Goal: Task Accomplishment & Management: Manage account settings

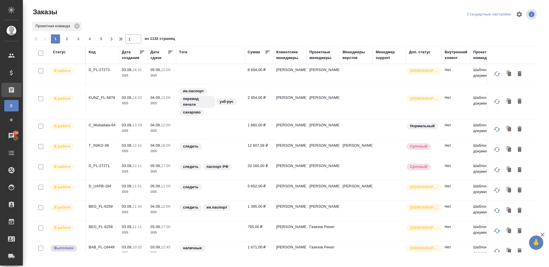
click at [94, 52] on div "Код" at bounding box center [92, 52] width 7 height 6
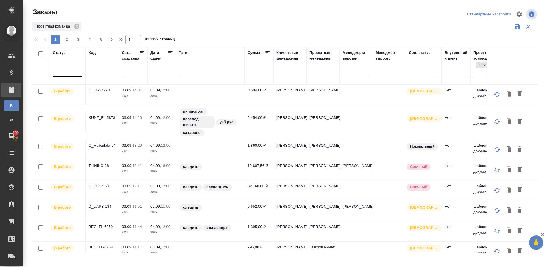
click at [63, 73] on div at bounding box center [67, 71] width 29 height 8
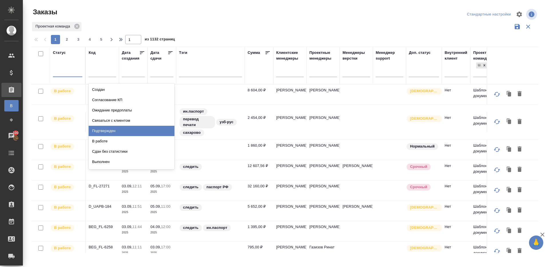
click at [128, 130] on div "Подтвержден" at bounding box center [132, 131] width 86 height 10
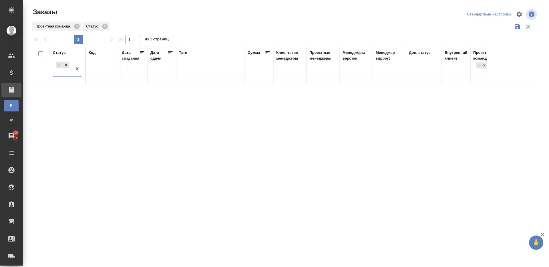
click at [193, 27] on div "Проектная команда Статус" at bounding box center [284, 26] width 507 height 11
click at [72, 70] on div "Подтвержден" at bounding box center [62, 68] width 19 height 15
click at [84, 65] on th "Статус Подтвержден" at bounding box center [68, 65] width 36 height 37
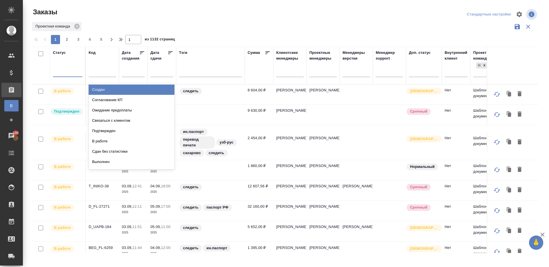
click at [67, 69] on div at bounding box center [67, 71] width 29 height 8
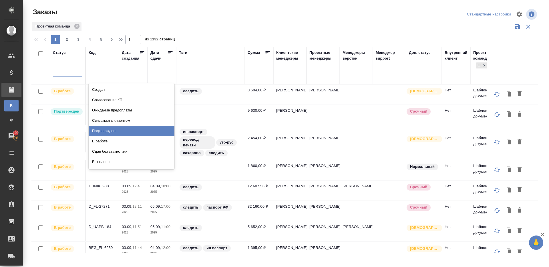
click at [108, 129] on div "Подтвержден" at bounding box center [132, 131] width 86 height 10
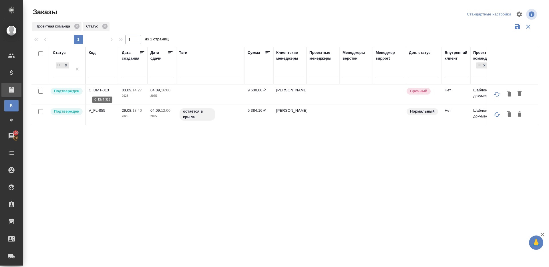
click at [101, 88] on p "C_DMT-313" at bounding box center [102, 90] width 27 height 6
click at [101, 108] on p "V_FL-855" at bounding box center [102, 111] width 27 height 6
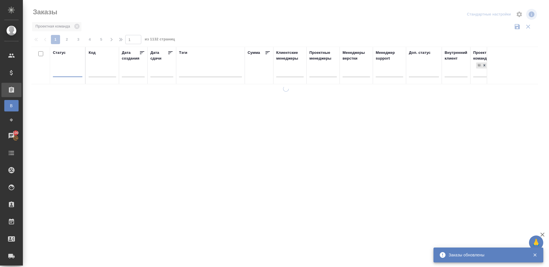
click at [196, 27] on div "Проектная команда" at bounding box center [284, 26] width 507 height 11
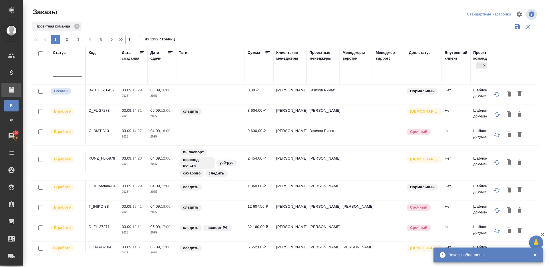
click at [63, 73] on div at bounding box center [67, 71] width 29 height 8
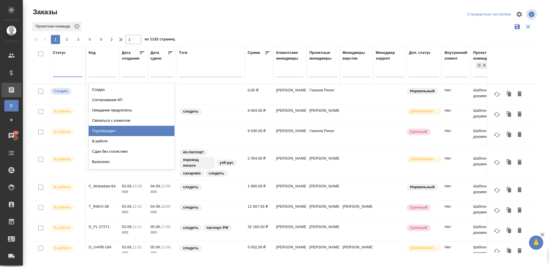
click at [138, 126] on div "Подтвержден" at bounding box center [132, 131] width 86 height 10
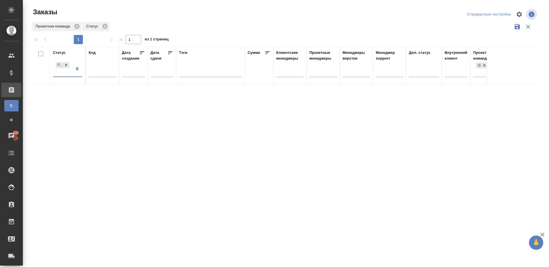
click at [214, 22] on div "Проектная команда Статус" at bounding box center [284, 26] width 507 height 11
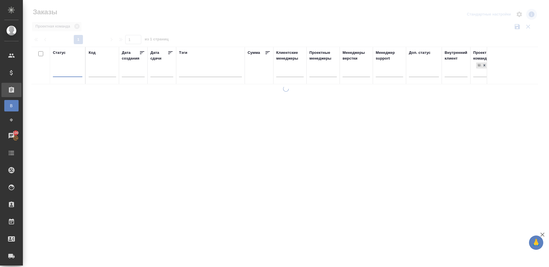
click at [169, 35] on div at bounding box center [286, 128] width 527 height 256
click at [67, 75] on div at bounding box center [67, 71] width 29 height 11
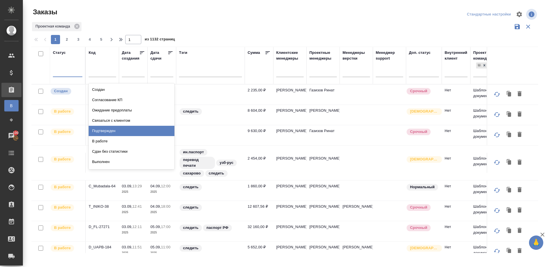
click at [117, 129] on div "Подтвержден" at bounding box center [132, 131] width 86 height 10
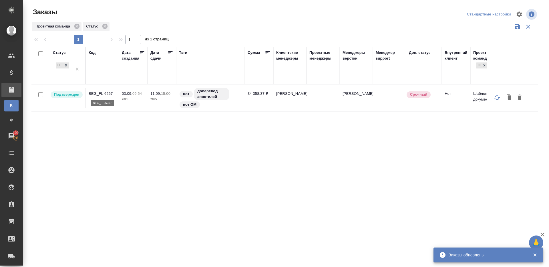
click at [102, 93] on p "BEG_FL-6257" at bounding box center [102, 94] width 27 height 6
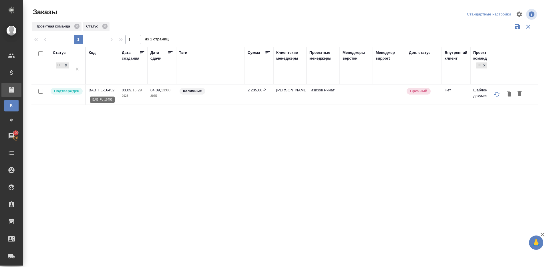
click at [98, 88] on p "BAB_FL-16452" at bounding box center [102, 90] width 27 height 6
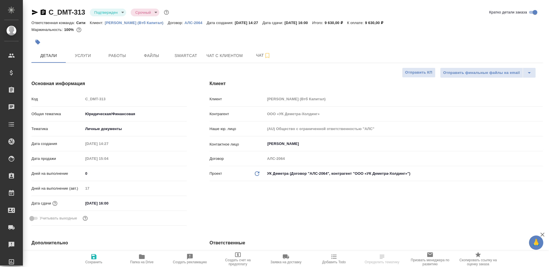
select select "RU"
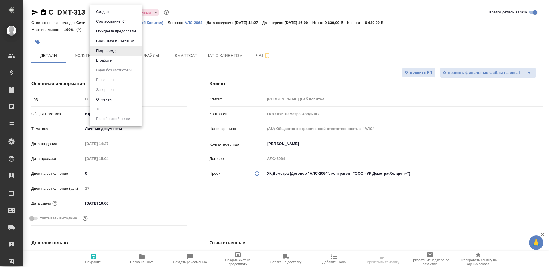
click at [118, 12] on body "🙏 .cls-1 fill:#fff; AWATERA [PERSON_NAME] Клиенты Спецификации Заказы Чаты Todo…" at bounding box center [274, 133] width 549 height 267
click at [120, 59] on li "В работе" at bounding box center [116, 61] width 52 height 10
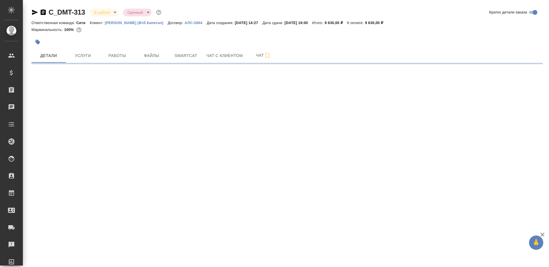
select select "RU"
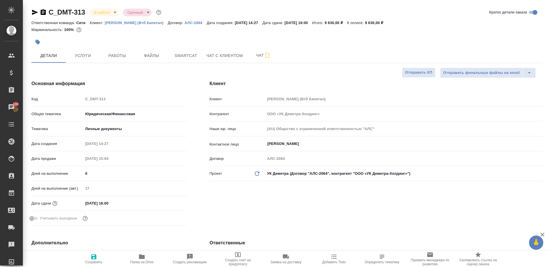
type textarea "x"
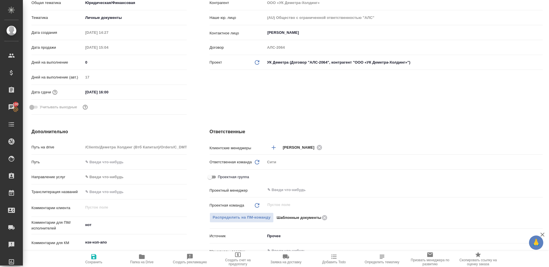
scroll to position [254, 0]
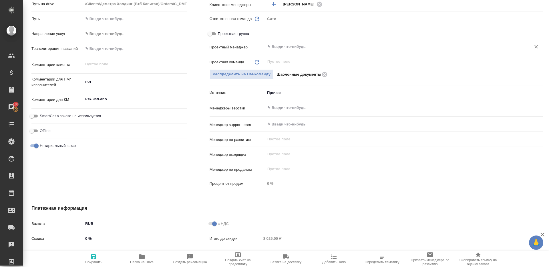
click at [297, 49] on input "text" at bounding box center [394, 46] width 255 height 7
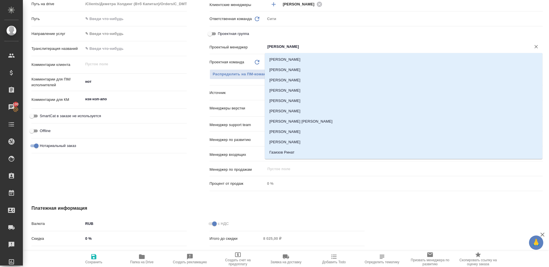
type input "ринат"
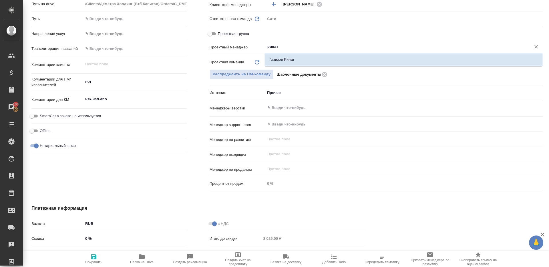
click at [303, 56] on li "Газизов Ринат" at bounding box center [404, 59] width 278 height 10
type textarea "x"
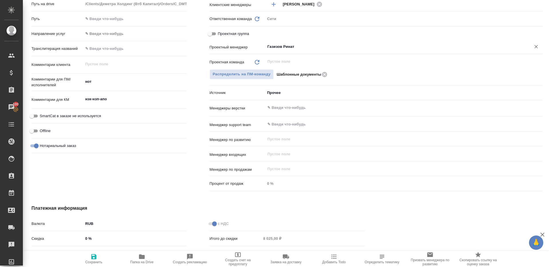
type input "Газизов Ринат"
click at [101, 257] on span "Сохранить" at bounding box center [93, 258] width 41 height 11
type textarea "x"
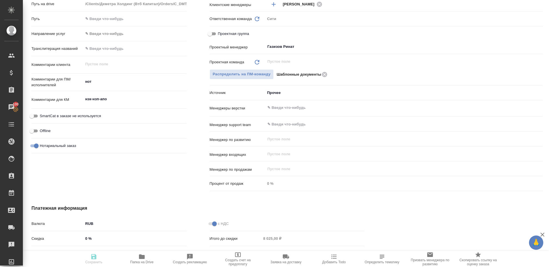
type textarea "x"
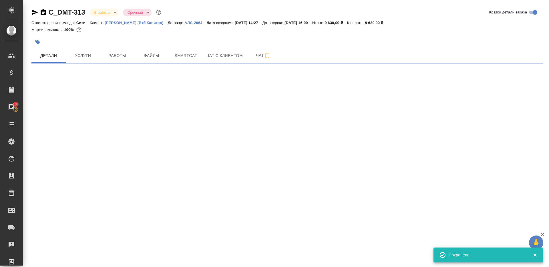
select select "RU"
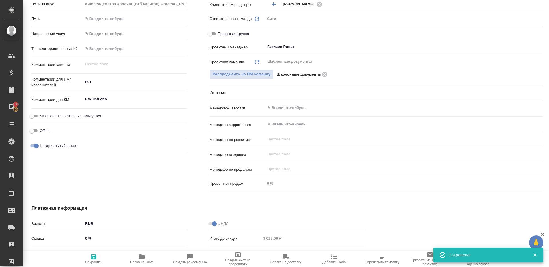
type textarea "x"
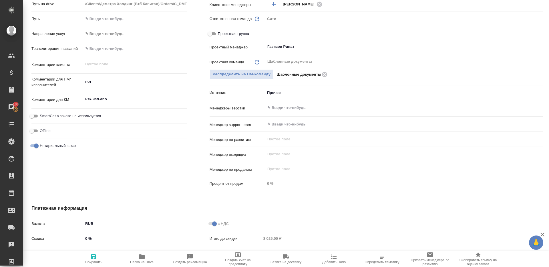
type textarea "x"
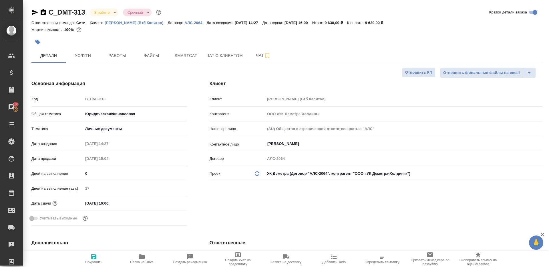
scroll to position [161, 0]
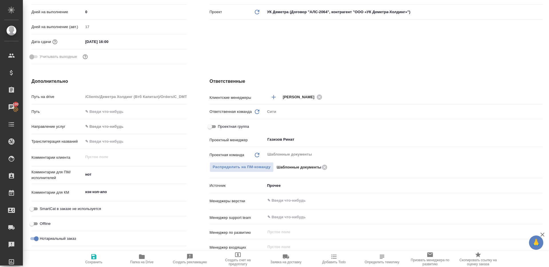
click at [139, 253] on icon "button" at bounding box center [141, 256] width 7 height 7
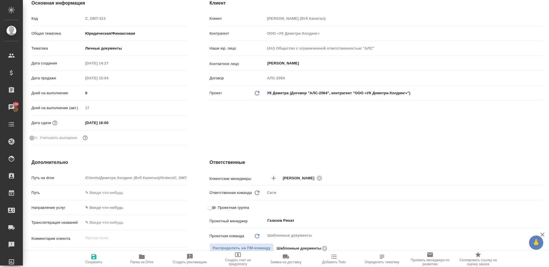
scroll to position [0, 0]
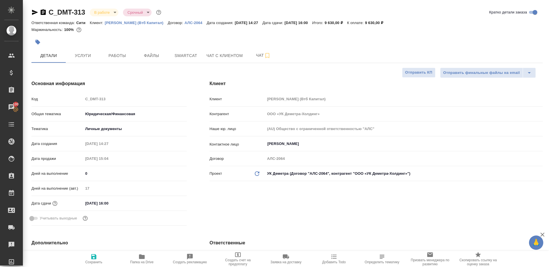
type textarea "x"
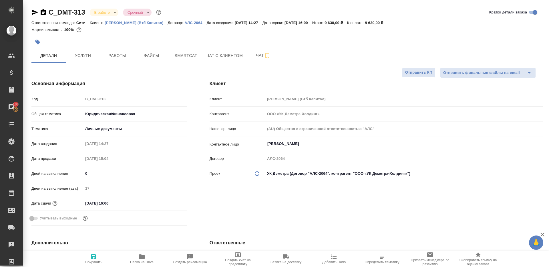
type textarea "x"
click at [114, 54] on span "Работы" at bounding box center [117, 55] width 27 height 7
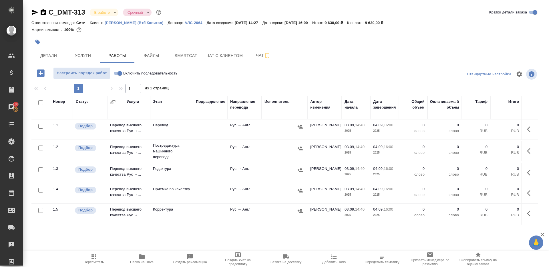
click at [118, 73] on input "Включить последовательность" at bounding box center [120, 73] width 21 height 7
checkbox input "true"
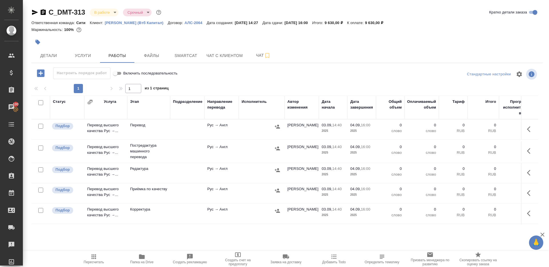
click at [40, 102] on input "checkbox" at bounding box center [40, 102] width 5 height 5
checkbox input "true"
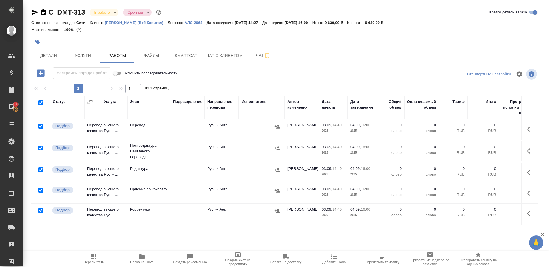
checkbox input "true"
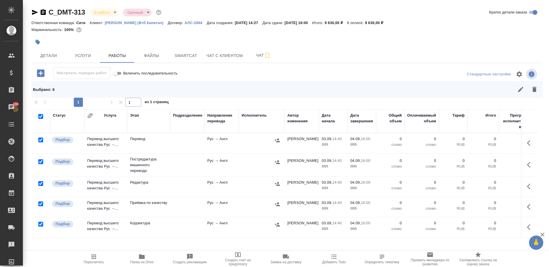
click at [40, 140] on input "checkbox" at bounding box center [40, 139] width 5 height 5
checkbox input "false"
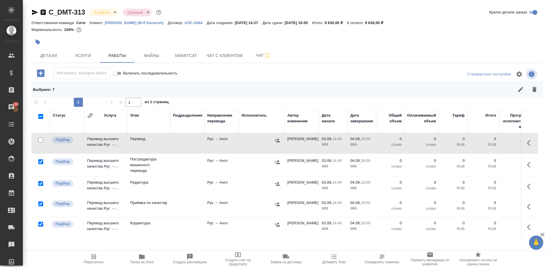
click at [40, 204] on input "checkbox" at bounding box center [40, 203] width 5 height 5
checkbox input "false"
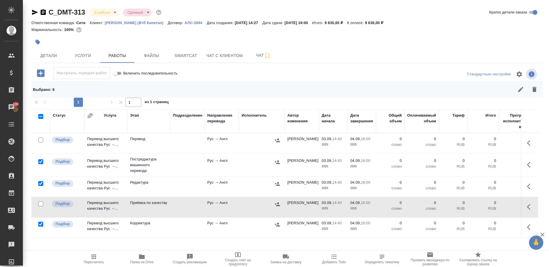
scroll to position [65, 0]
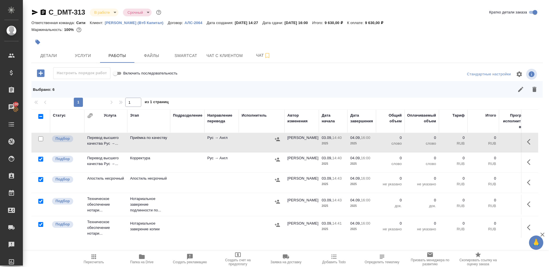
click at [41, 179] on input "checkbox" at bounding box center [40, 179] width 5 height 5
checkbox input "false"
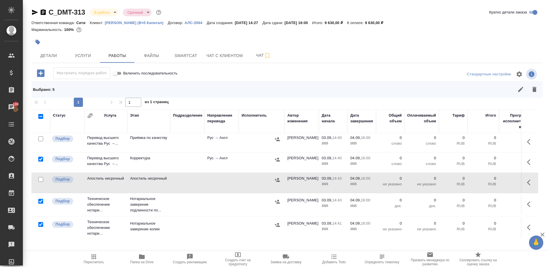
click at [41, 200] on input "checkbox" at bounding box center [40, 201] width 5 height 5
checkbox input "false"
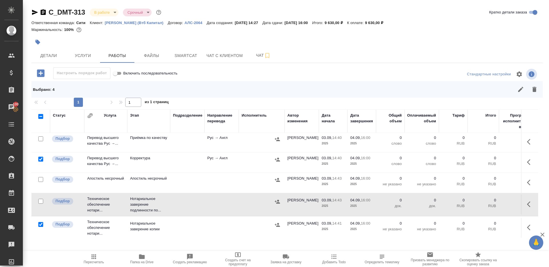
click at [40, 224] on input "checkbox" at bounding box center [40, 224] width 5 height 5
checkbox input "false"
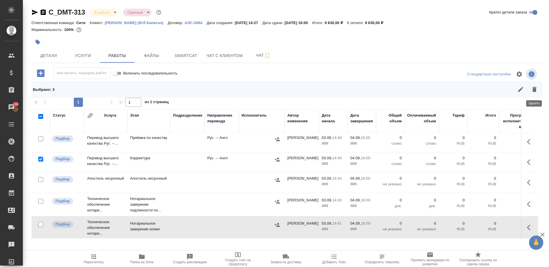
click at [539, 84] on button "button" at bounding box center [535, 89] width 14 height 14
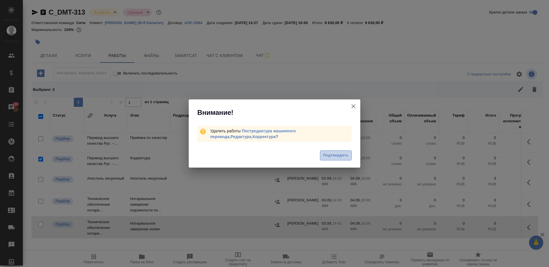
click at [334, 153] on span "Подтвердить" at bounding box center [335, 155] width 25 height 7
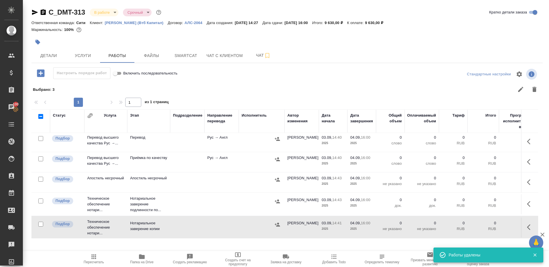
scroll to position [0, 0]
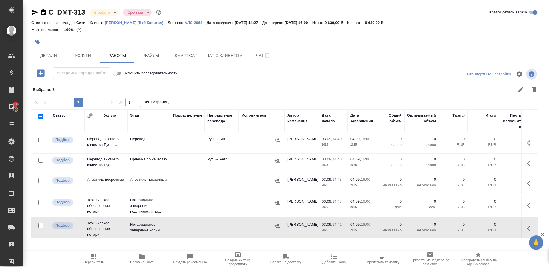
click at [532, 142] on icon "button" at bounding box center [530, 142] width 7 height 7
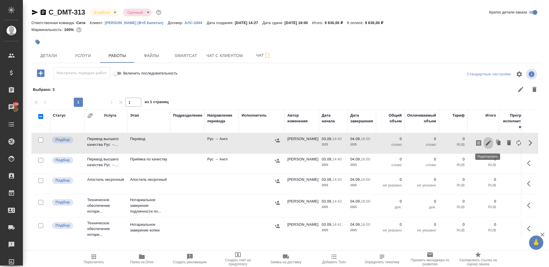
click at [490, 142] on icon "button" at bounding box center [488, 142] width 5 height 5
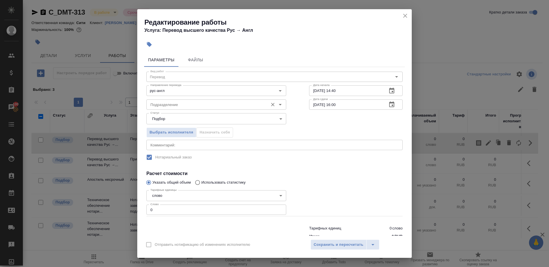
click at [199, 105] on input "Подразделение" at bounding box center [206, 104] width 117 height 7
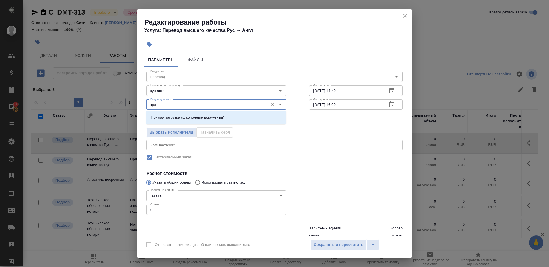
click at [215, 114] on li "Прямая загрузка (шаблонные документы)" at bounding box center [216, 117] width 140 height 10
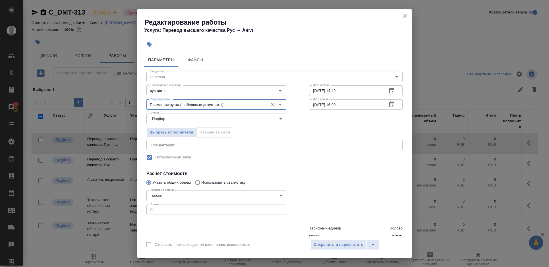
type input "Прямая загрузка (шаблонные документы)"
click at [192, 213] on input "0" at bounding box center [217, 209] width 140 height 10
type input "1"
click at [329, 188] on div at bounding box center [356, 201] width 116 height 51
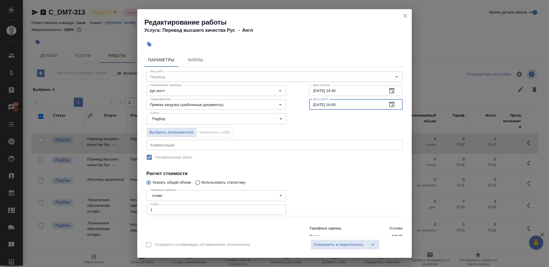
click at [337, 105] on input "04.09.2025 16:00" at bounding box center [346, 104] width 74 height 10
type input "[DATE] 12:00"
click at [337, 161] on label "Нотариальный заказ" at bounding box center [270, 157] width 255 height 12
click at [340, 239] on div "Сохранить и пересчитать" at bounding box center [357, 244] width 93 height 10
click at [340, 241] on span "Сохранить и пересчитать" at bounding box center [339, 244] width 50 height 7
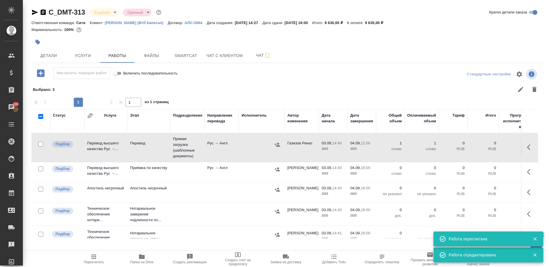
click at [530, 168] on icon "button" at bounding box center [530, 171] width 7 height 7
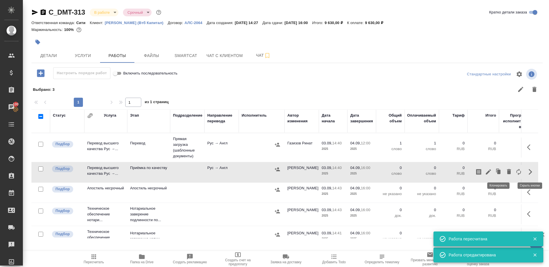
click at [492, 171] on button "button" at bounding box center [489, 172] width 10 height 14
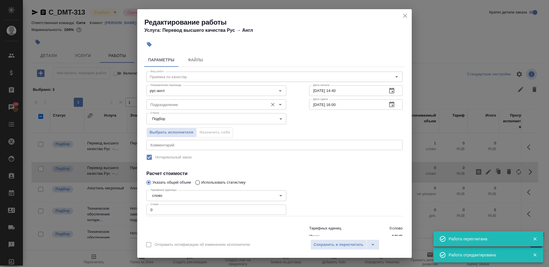
click at [214, 100] on div "Подразделение" at bounding box center [217, 104] width 140 height 10
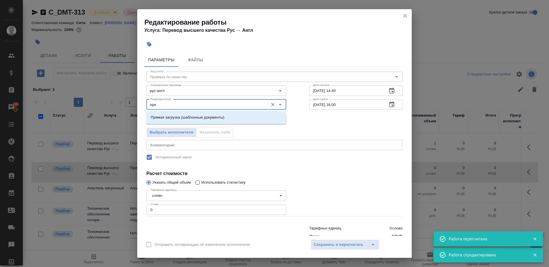
click at [231, 114] on li "Прямая загрузка (шаблонные документы)" at bounding box center [216, 117] width 140 height 10
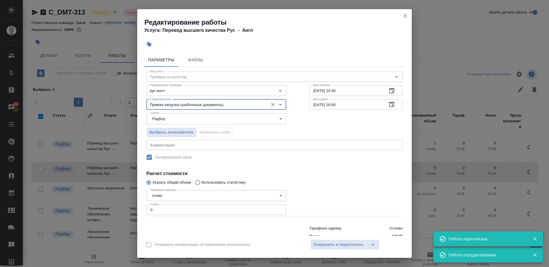
type input "Прямая загрузка (шаблонные документы)"
click at [341, 92] on input "03.09.2025 14:40" at bounding box center [346, 90] width 74 height 10
paste input "4.09.2025 12:0"
type input "04.09.2025 12:00"
click at [349, 107] on input "04.09.2025 16:00" at bounding box center [346, 104] width 74 height 10
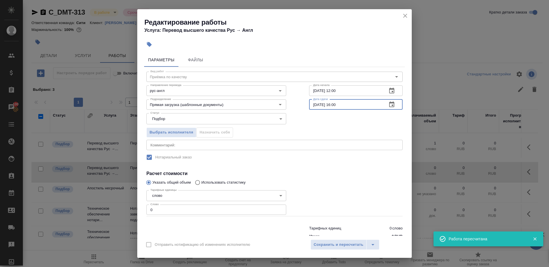
paste input "2"
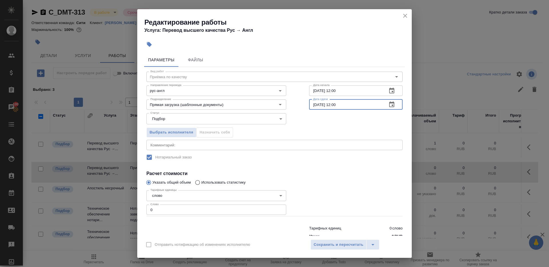
click at [337, 104] on input "04.09.2025 12:00" at bounding box center [346, 104] width 74 height 10
type input "04.09.2025 13:00"
click at [191, 209] on input "0" at bounding box center [217, 209] width 140 height 10
type input "1"
click at [355, 193] on div at bounding box center [356, 201] width 116 height 51
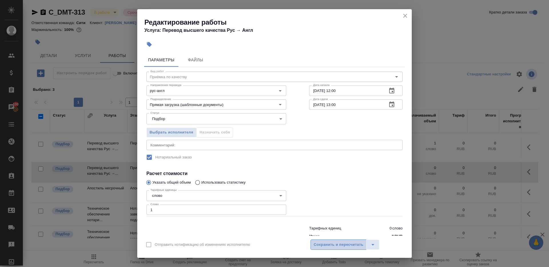
click at [346, 242] on span "Сохранить и пересчитать" at bounding box center [339, 244] width 50 height 7
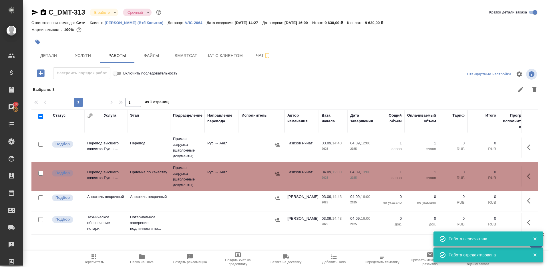
click at [215, 148] on td "Рус → Англ" at bounding box center [222, 147] width 34 height 20
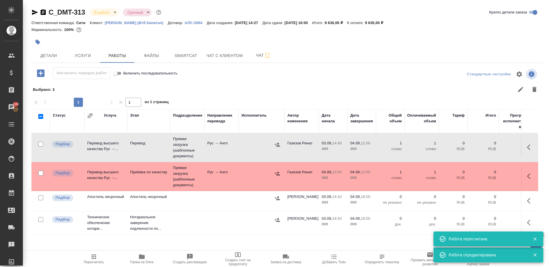
click at [215, 148] on td "Рус → Англ" at bounding box center [222, 147] width 34 height 20
click at [99, 252] on button "Пересчитать" at bounding box center [94, 259] width 48 height 16
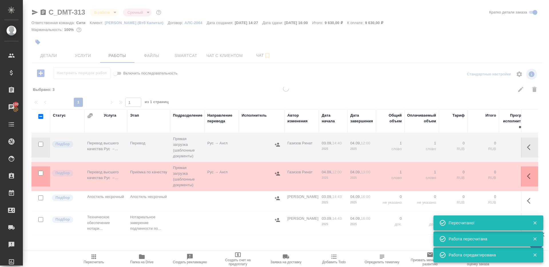
click at [227, 97] on div at bounding box center [286, 169] width 527 height 167
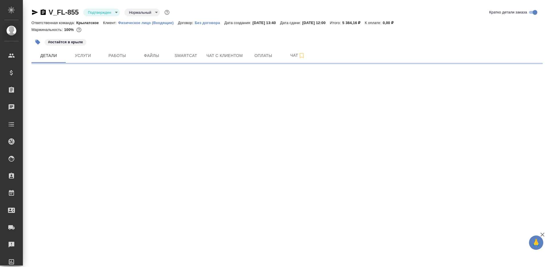
click at [105, 12] on body "🙏 .cls-1 fill:#fff; AWATERA Gazizov Rinat Клиенты Спецификации Заказы Чаты Todo…" at bounding box center [274, 133] width 549 height 267
select select "RU"
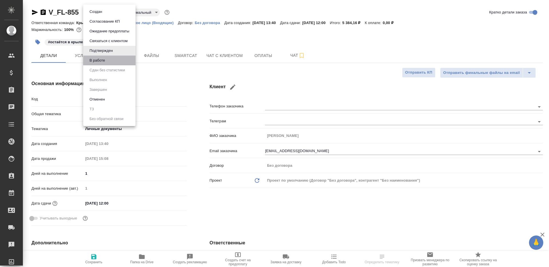
click at [116, 58] on li "В работе" at bounding box center [109, 61] width 52 height 10
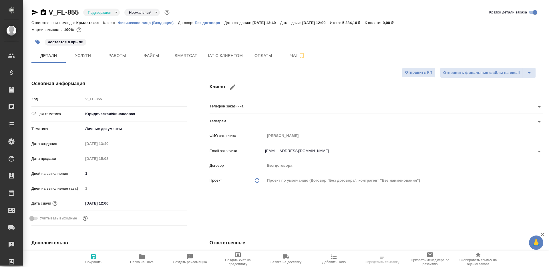
type textarea "x"
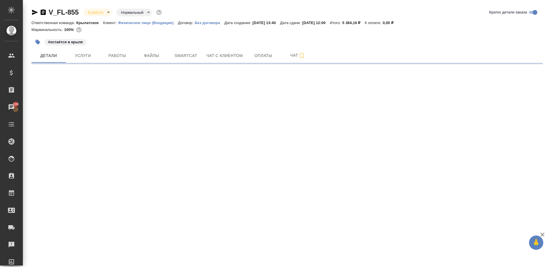
select select "RU"
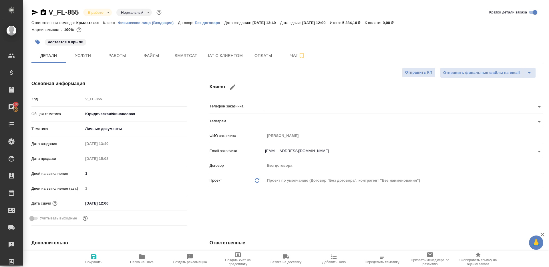
type textarea "x"
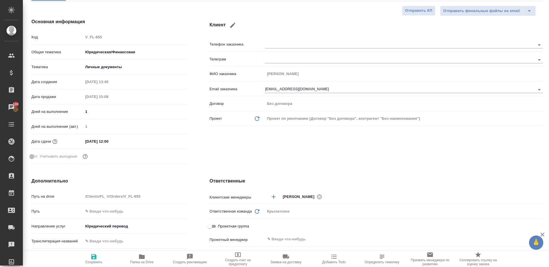
scroll to position [149, 0]
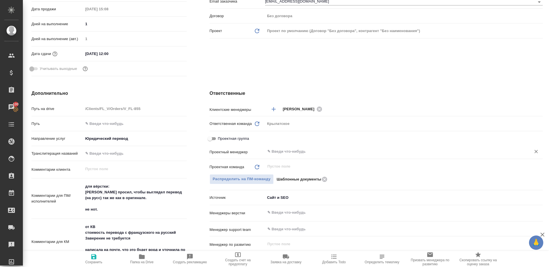
click at [277, 156] on div "​" at bounding box center [404, 151] width 278 height 10
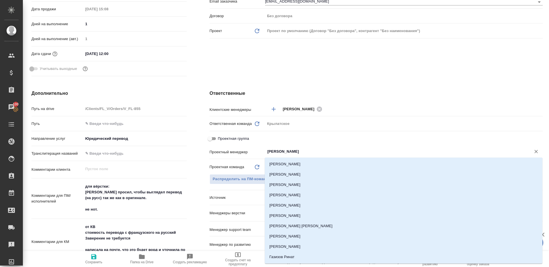
type input "ринат"
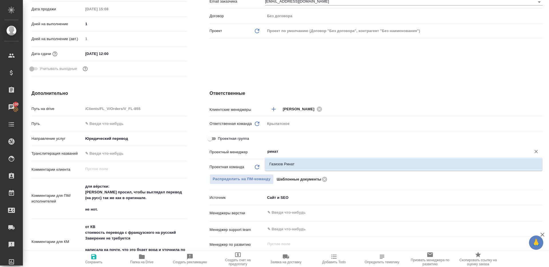
click at [286, 163] on li "Газизов Ринат" at bounding box center [404, 164] width 278 height 10
type textarea "x"
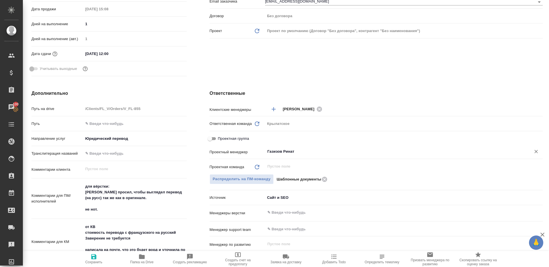
type input "Газизов Ринат"
click at [94, 259] on icon "button" at bounding box center [93, 256] width 7 height 7
type textarea "x"
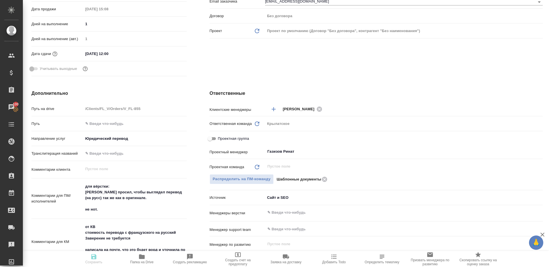
type textarea "x"
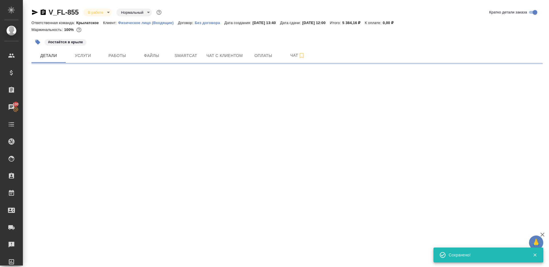
select select "RU"
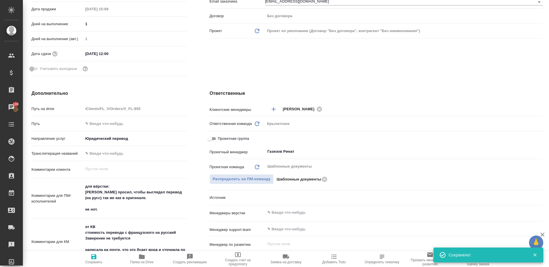
type textarea "x"
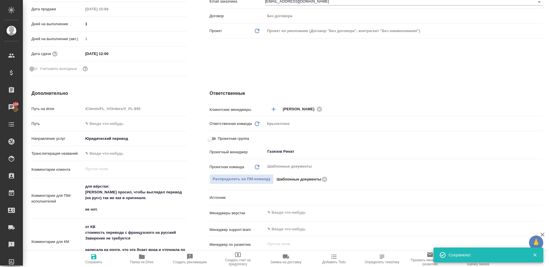
type textarea "x"
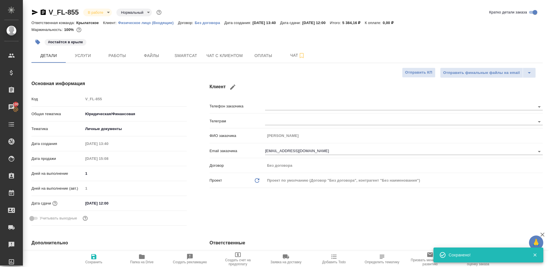
scroll to position [61, 0]
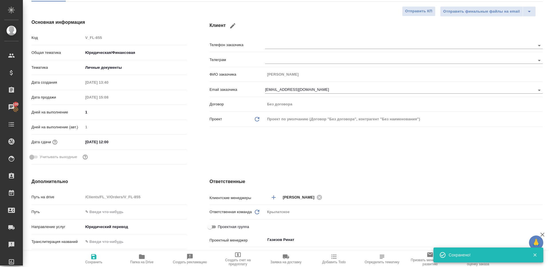
click at [147, 257] on span "Папка на Drive" at bounding box center [141, 258] width 41 height 11
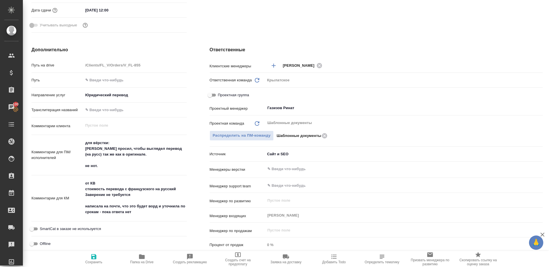
type textarea "x"
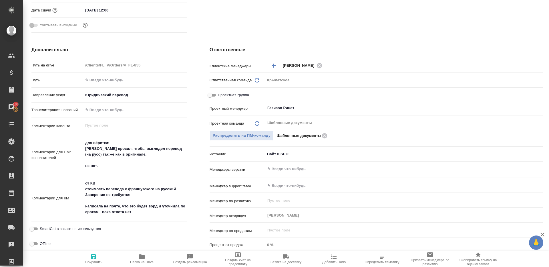
type textarea "x"
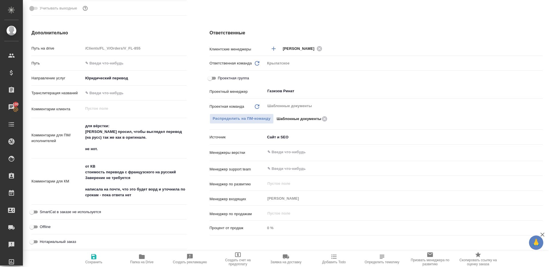
scroll to position [0, 0]
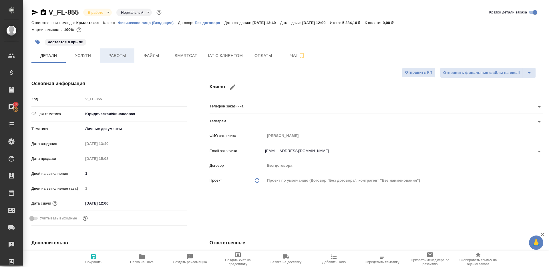
click at [122, 58] on span "Работы" at bounding box center [117, 55] width 27 height 7
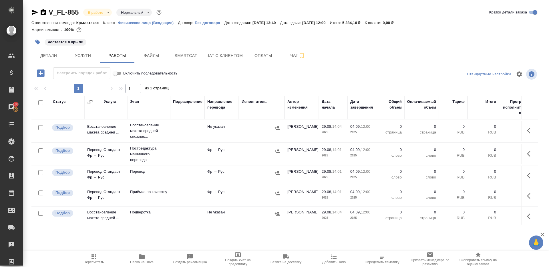
click at [39, 102] on input "checkbox" at bounding box center [40, 102] width 5 height 5
checkbox input "true"
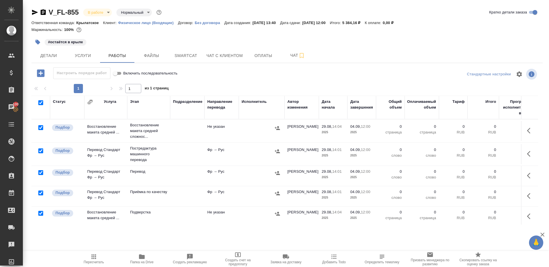
checkbox input "true"
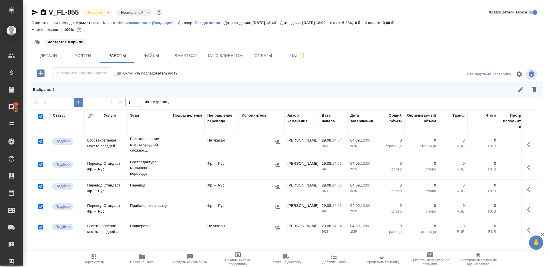
click at [40, 185] on input "checkbox" at bounding box center [40, 186] width 5 height 5
checkbox input "false"
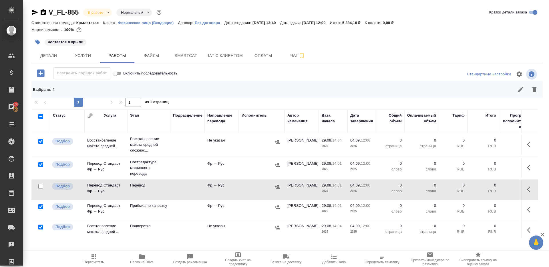
scroll to position [1, 0]
click at [41, 203] on input "checkbox" at bounding box center [40, 205] width 5 height 5
checkbox input "false"
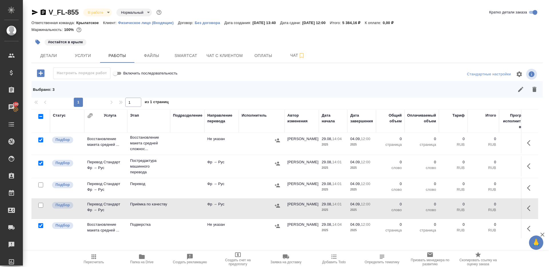
click at [537, 83] on button "button" at bounding box center [535, 89] width 14 height 14
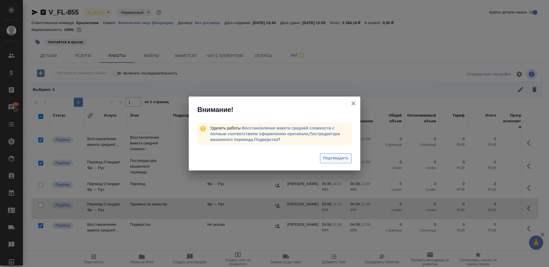
click at [345, 155] on button "Подтвердить" at bounding box center [336, 158] width 32 height 10
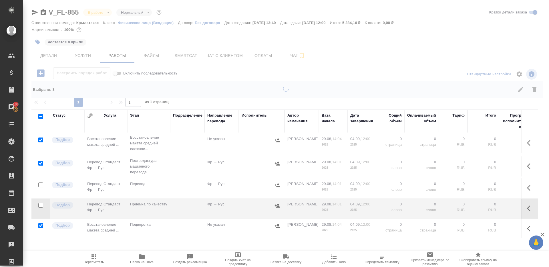
scroll to position [0, 0]
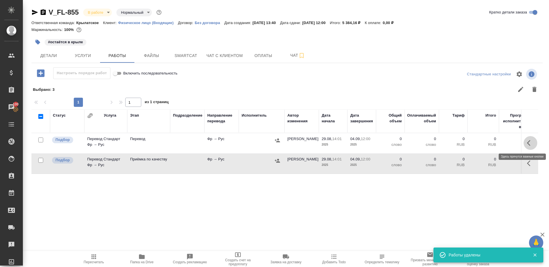
click at [531, 144] on icon "button" at bounding box center [530, 142] width 7 height 7
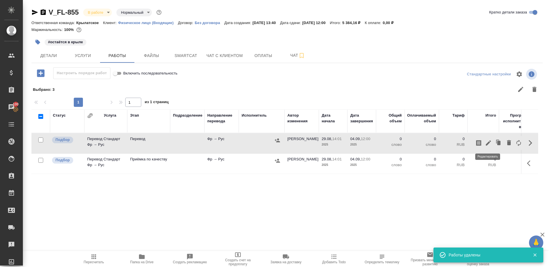
click at [489, 144] on icon "button" at bounding box center [488, 142] width 7 height 7
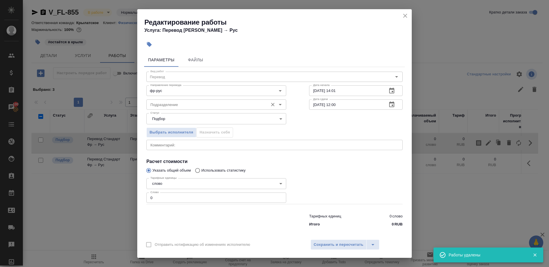
click at [201, 103] on input "Подразделение" at bounding box center [206, 104] width 117 height 7
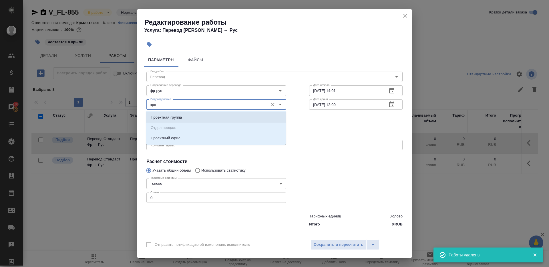
click at [187, 132] on ul "Проектная группа Отдел продаж Проектный офис" at bounding box center [216, 132] width 140 height 31
click at [187, 135] on li "Проектный офис" at bounding box center [216, 138] width 140 height 10
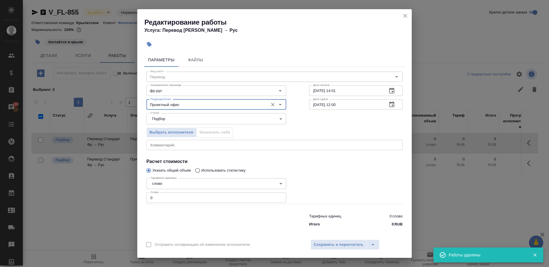
type input "Проектный офис"
click at [185, 200] on input "0" at bounding box center [217, 197] width 140 height 10
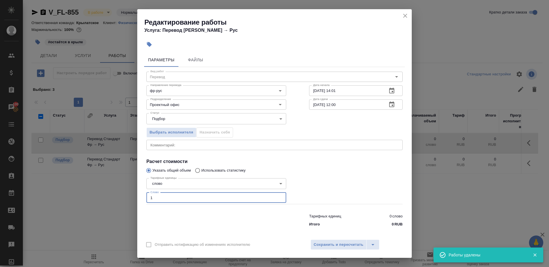
type input "1"
click at [337, 183] on div at bounding box center [356, 189] width 116 height 51
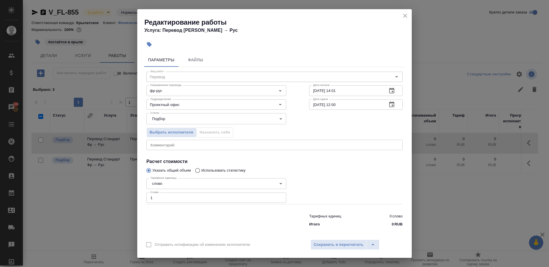
drag, startPoint x: 338, startPoint y: 103, endPoint x: 338, endPoint y: 120, distance: 16.6
click at [338, 104] on input "04.09.2025 12:00" at bounding box center [346, 104] width 74 height 10
type input "04.09.2025 11:00"
click at [336, 171] on div at bounding box center [356, 189] width 116 height 51
click at [343, 248] on button "Сохранить и пересчитать" at bounding box center [339, 244] width 56 height 10
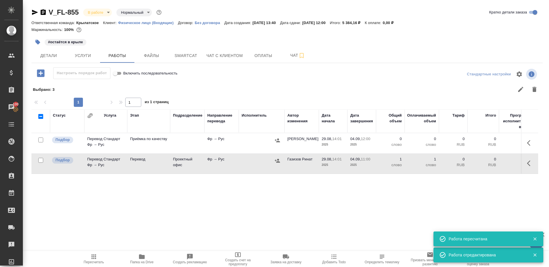
click at [531, 137] on button "button" at bounding box center [531, 143] width 14 height 14
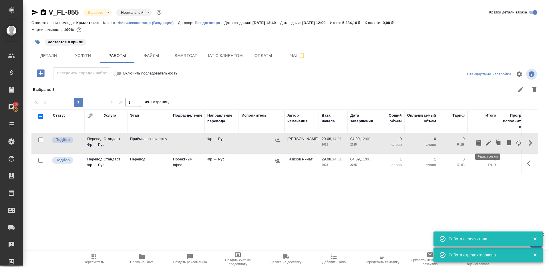
click at [490, 141] on icon "button" at bounding box center [488, 142] width 7 height 7
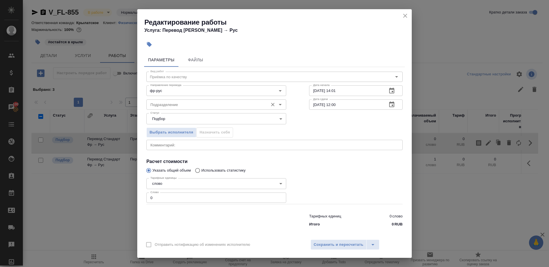
click at [229, 105] on input "Подразделение" at bounding box center [206, 104] width 117 height 7
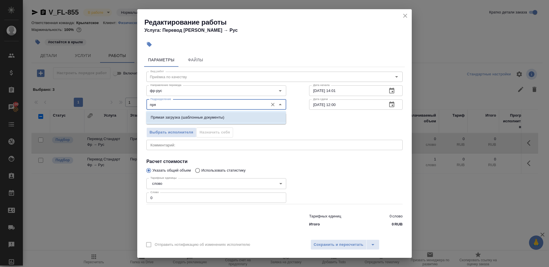
click at [246, 120] on li "Прямая загрузка (шаблонные документы)" at bounding box center [216, 117] width 140 height 10
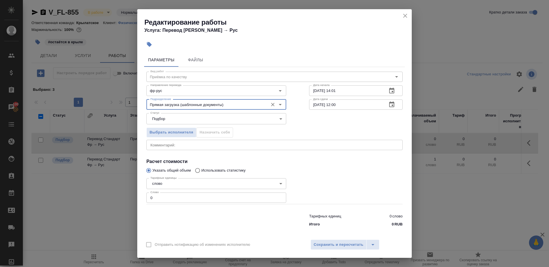
type input "Прямая загрузка (шаблонные документы)"
click at [340, 91] on input "29.08.2025 14:01" at bounding box center [346, 90] width 74 height 10
paste input "04.09.2025 11:00"
type input "04.09.2025 11:00"
click at [197, 200] on input "0" at bounding box center [217, 197] width 140 height 10
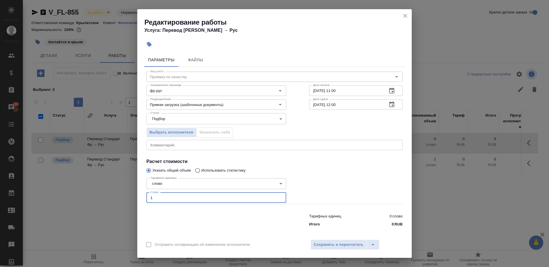
type input "1"
click at [312, 204] on div "Тарифных единиц 0 слово Итого 0 RUB" at bounding box center [356, 218] width 116 height 39
click at [332, 241] on span "Сохранить и пересчитать" at bounding box center [339, 244] width 50 height 7
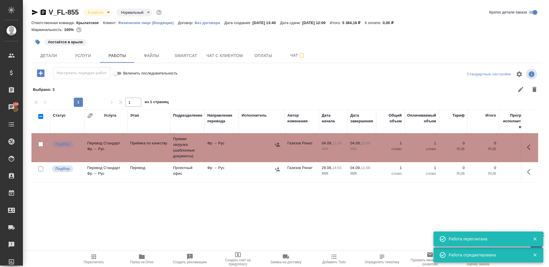
click at [221, 165] on td "Фр → Рус" at bounding box center [222, 172] width 34 height 20
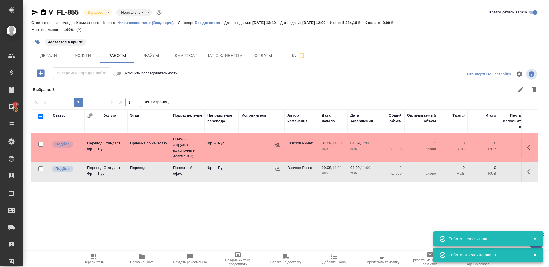
click at [221, 165] on td "Фр → Рус" at bounding box center [222, 172] width 34 height 20
click at [92, 255] on icon "button" at bounding box center [94, 256] width 5 height 5
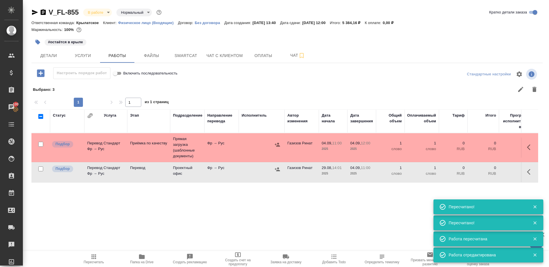
click at [89, 252] on button "Пересчитать" at bounding box center [94, 259] width 48 height 16
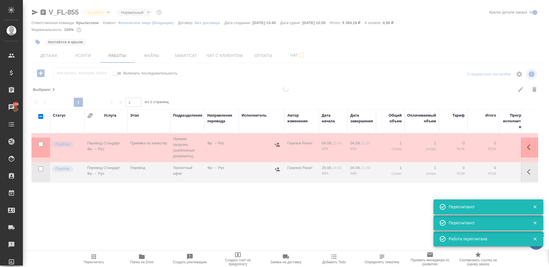
click at [107, 221] on div at bounding box center [286, 169] width 527 height 167
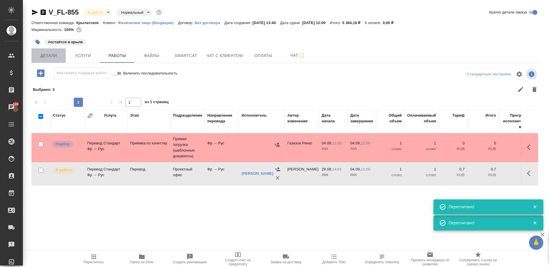
click at [54, 55] on span "Детали" at bounding box center [48, 55] width 27 height 7
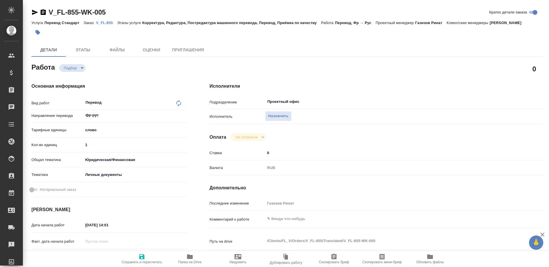
type textarea "x"
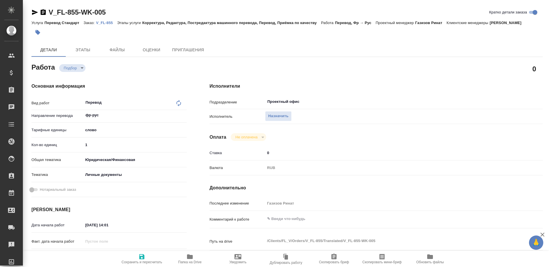
type textarea "x"
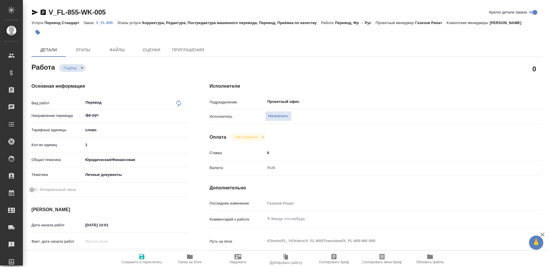
type textarea "x"
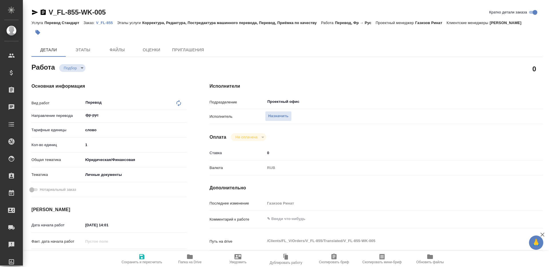
type textarea "x"
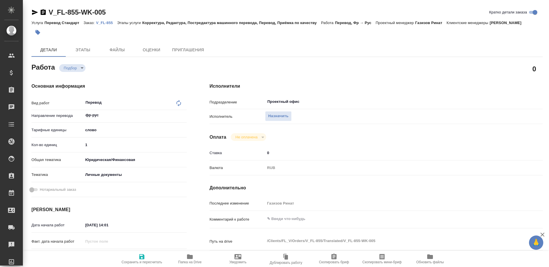
type textarea "x"
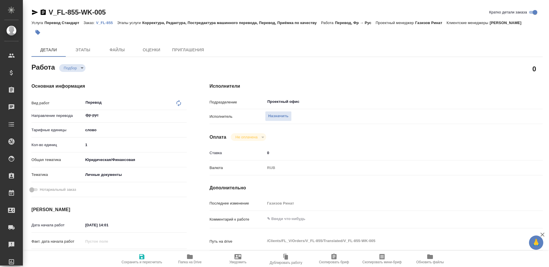
type textarea "x"
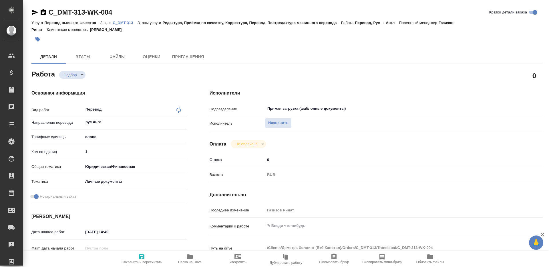
type textarea "x"
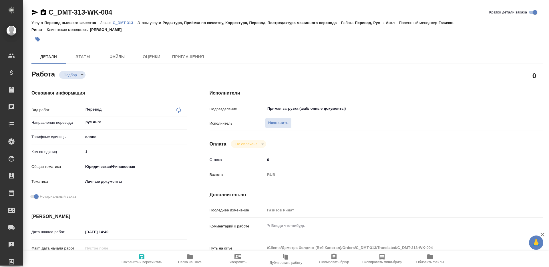
type textarea "x"
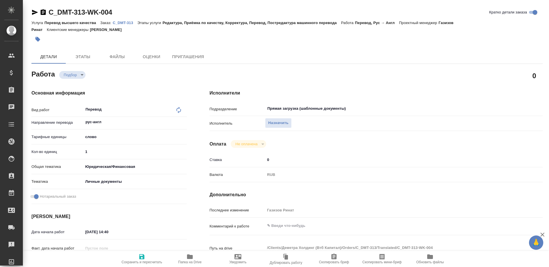
type textarea "x"
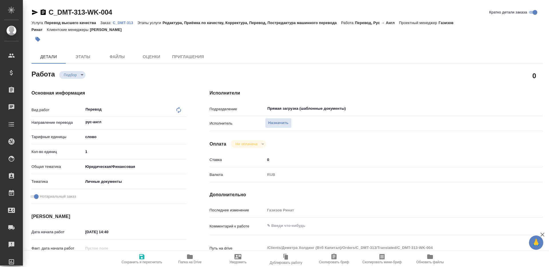
type textarea "x"
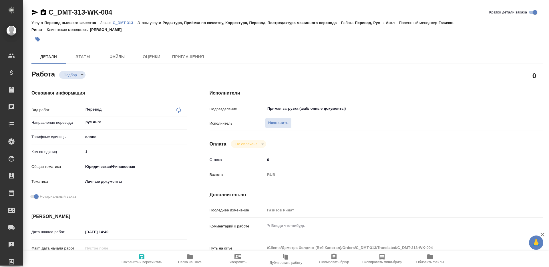
type textarea "x"
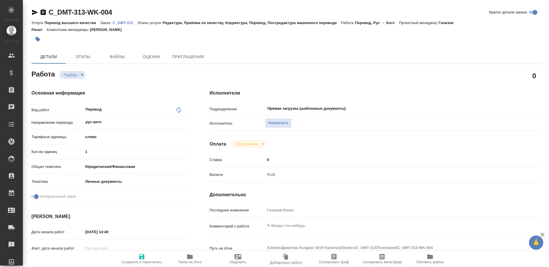
type textarea "x"
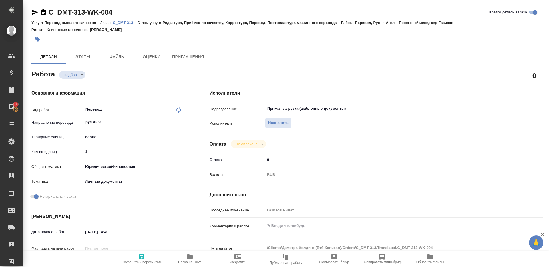
type textarea "x"
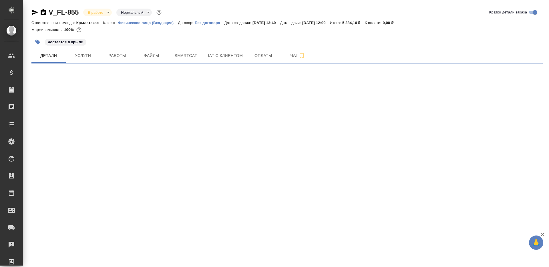
select select "RU"
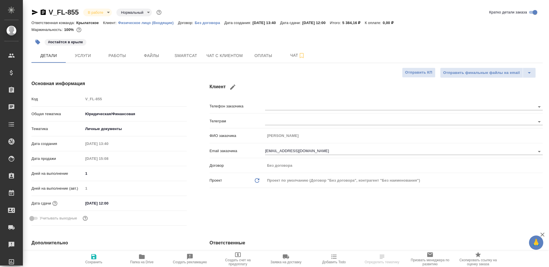
type textarea "x"
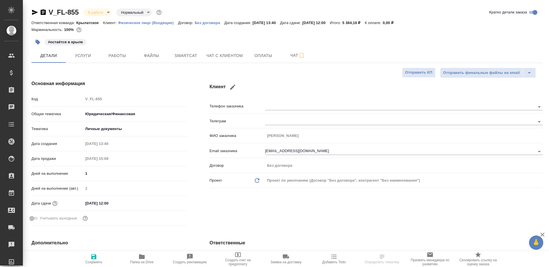
type textarea "x"
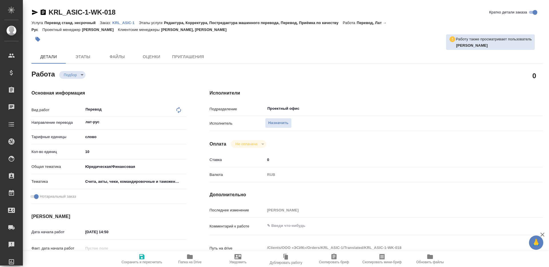
type textarea "x"
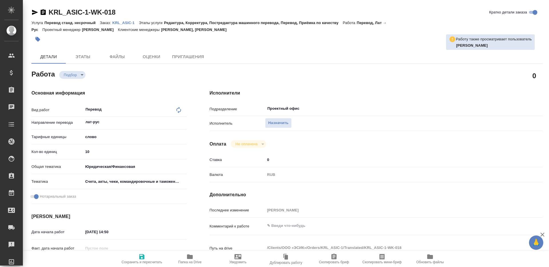
type textarea "x"
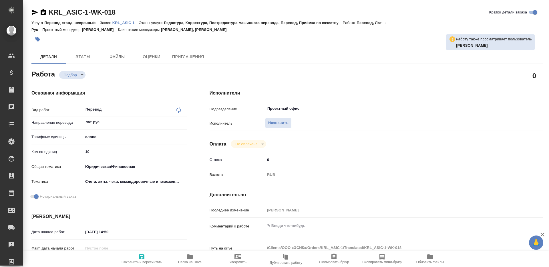
type textarea "x"
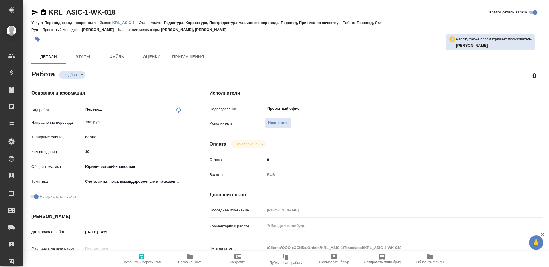
type textarea "x"
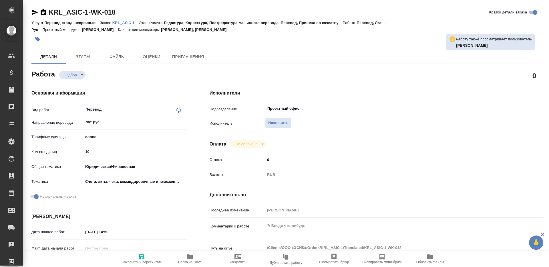
type textarea "x"
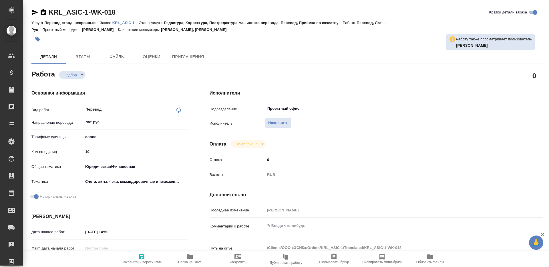
type textarea "x"
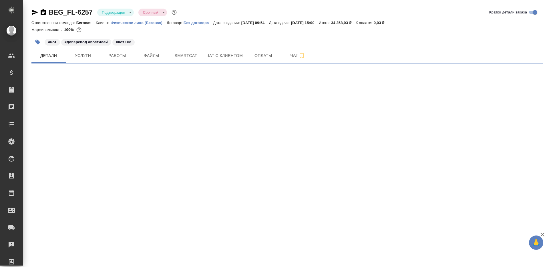
select select "RU"
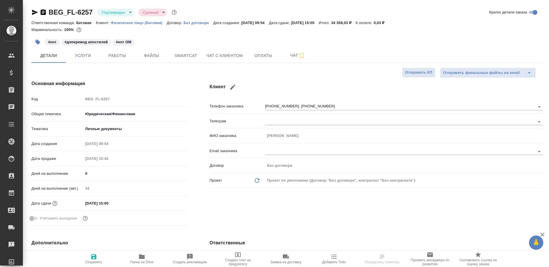
type textarea "x"
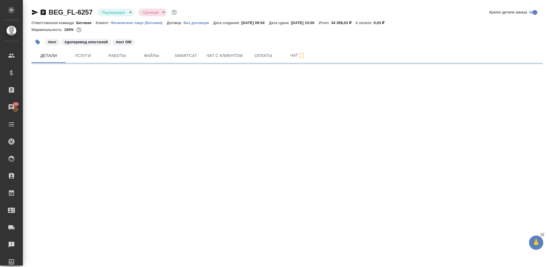
select select "RU"
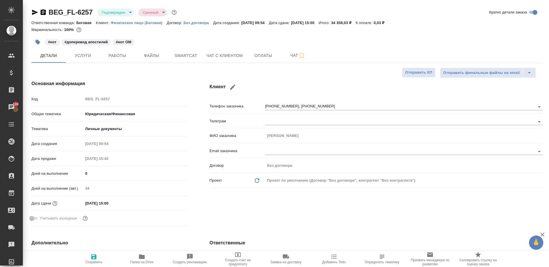
type textarea "x"
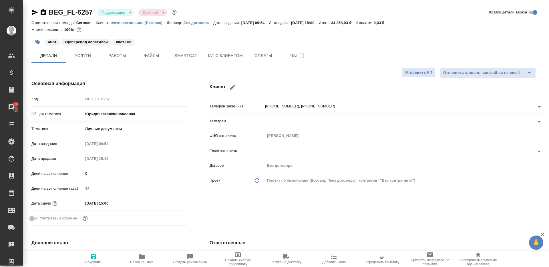
type textarea "x"
click at [124, 13] on body "🙏 .cls-1 fill:#fff; AWATERA [PERSON_NAME] Клиенты Спецификации Заказы 100 Чаты …" at bounding box center [274, 133] width 549 height 267
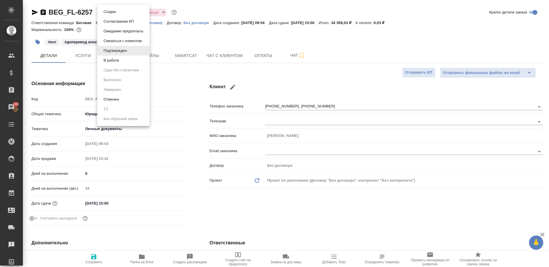
click at [195, 63] on div at bounding box center [274, 133] width 549 height 267
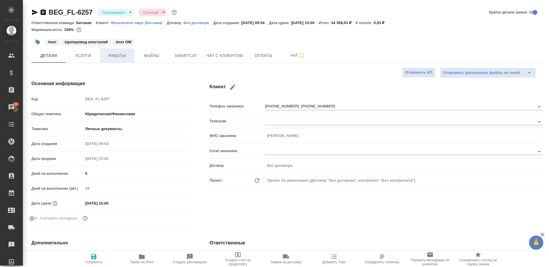
click at [128, 53] on span "Работы" at bounding box center [117, 55] width 27 height 7
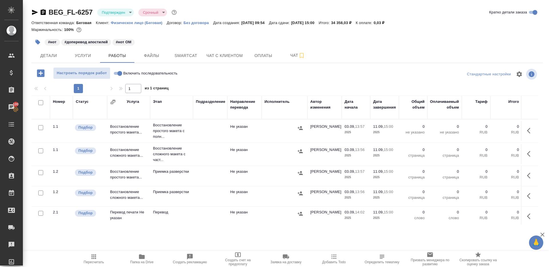
click at [148, 252] on button "Папка на Drive" at bounding box center [142, 259] width 48 height 16
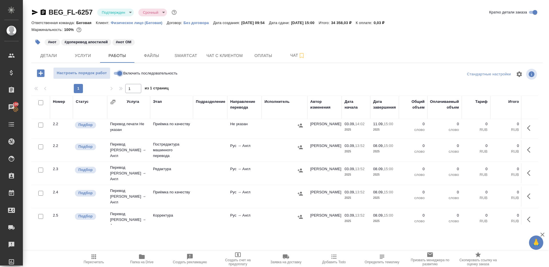
click at [116, 72] on input "Включить последовательность" at bounding box center [120, 73] width 21 height 7
checkbox input "true"
click at [111, 15] on body "🙏 .cls-1 fill:#fff; AWATERA [PERSON_NAME] Клиенты Спецификации Заказы 100 Чаты …" at bounding box center [274, 133] width 549 height 267
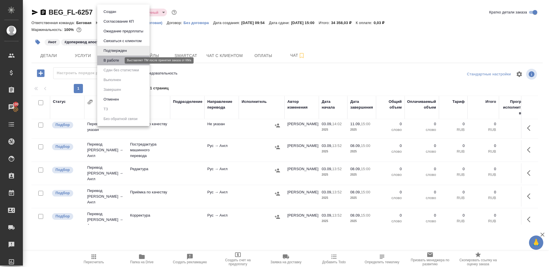
click at [118, 59] on button "В работе" at bounding box center [111, 60] width 19 height 6
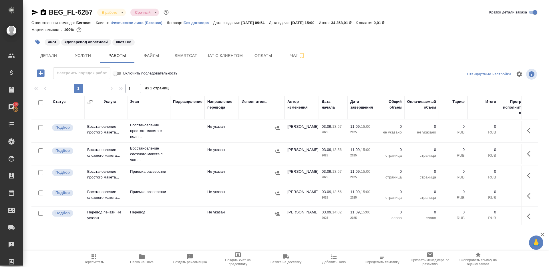
click at [40, 104] on input "checkbox" at bounding box center [40, 102] width 5 height 5
checkbox input "true"
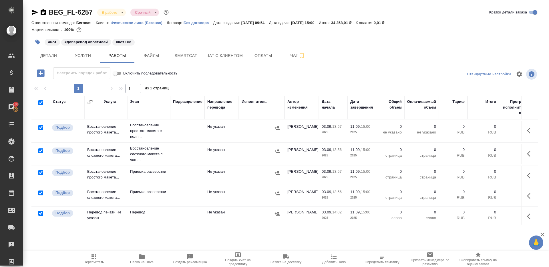
checkbox input "true"
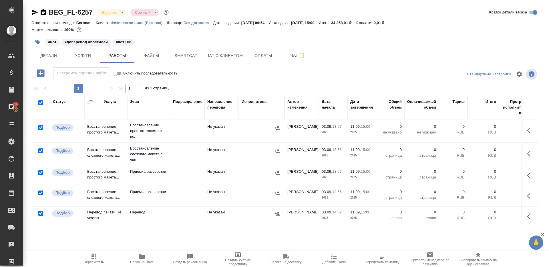
checkbox input "true"
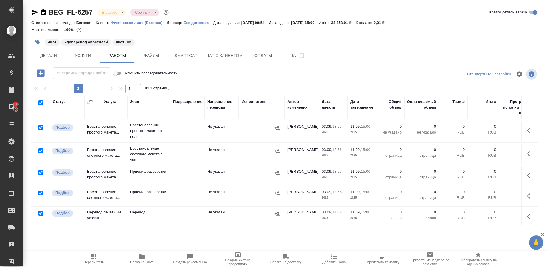
checkbox input "true"
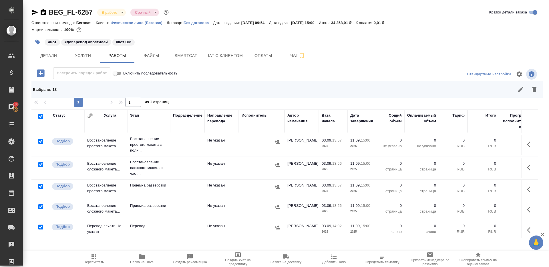
click at [39, 140] on input "checkbox" at bounding box center [40, 141] width 5 height 5
checkbox input "false"
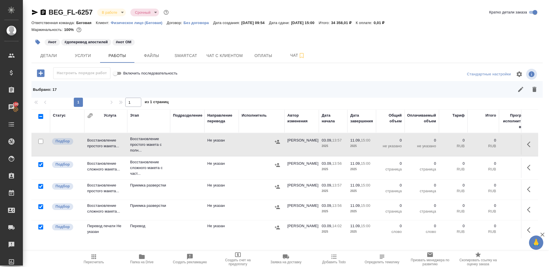
click at [41, 166] on input "checkbox" at bounding box center [40, 164] width 5 height 5
checkbox input "false"
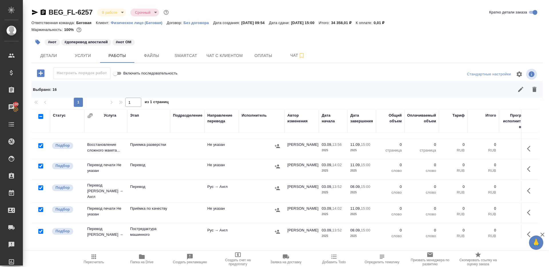
scroll to position [61, 0]
click at [40, 185] on input "checkbox" at bounding box center [40, 187] width 5 height 5
checkbox input "false"
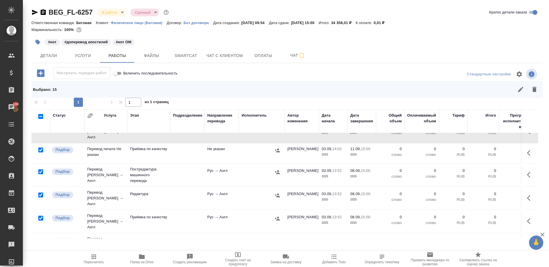
scroll to position [127, 0]
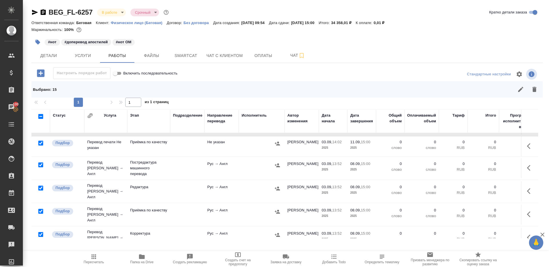
click at [39, 209] on input "checkbox" at bounding box center [40, 211] width 5 height 5
checkbox input "false"
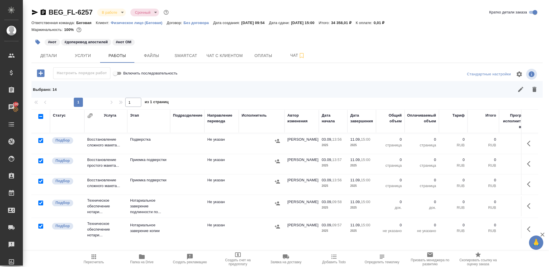
scroll to position [276, 0]
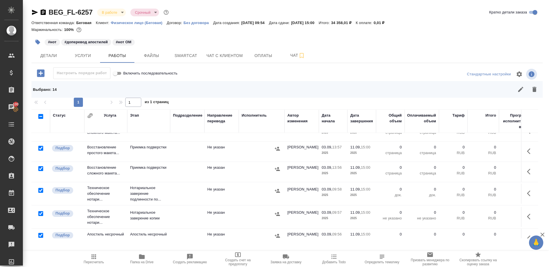
click at [39, 188] on input "checkbox" at bounding box center [40, 190] width 5 height 5
checkbox input "false"
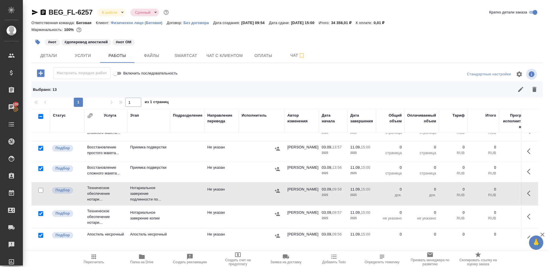
click at [39, 211] on input "checkbox" at bounding box center [40, 213] width 5 height 5
checkbox input "false"
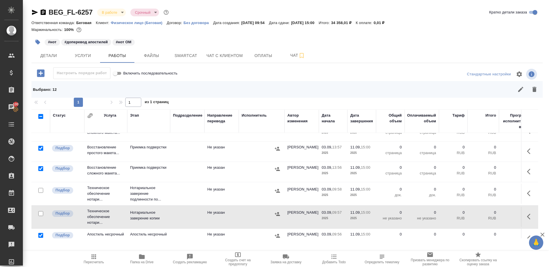
click at [39, 233] on input "checkbox" at bounding box center [40, 235] width 5 height 5
checkbox input "false"
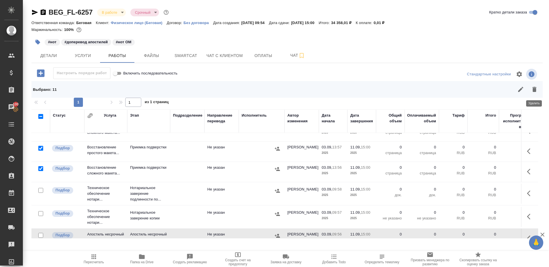
click at [533, 96] on button "button" at bounding box center [535, 89] width 14 height 14
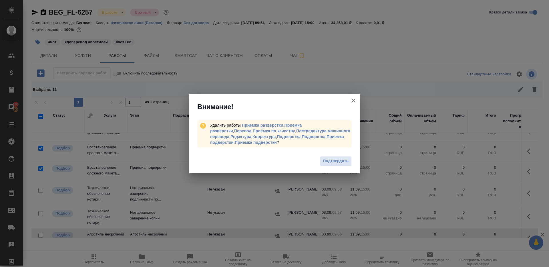
drag, startPoint x: 337, startPoint y: 163, endPoint x: 327, endPoint y: 130, distance: 34.2
click at [337, 164] on span "Подтвердить" at bounding box center [335, 161] width 25 height 7
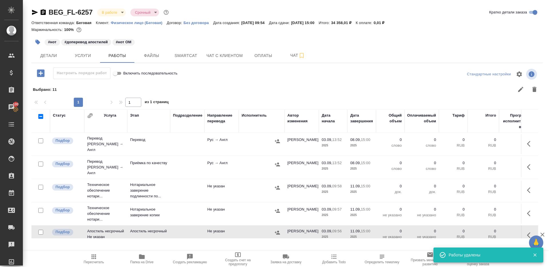
scroll to position [0, 0]
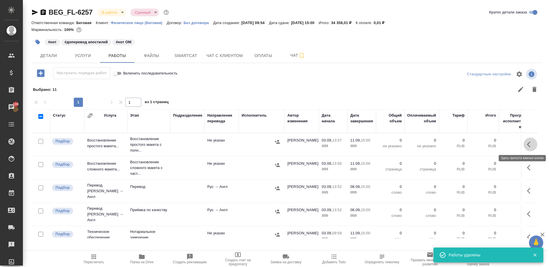
click at [530, 141] on icon "button" at bounding box center [528, 144] width 3 height 6
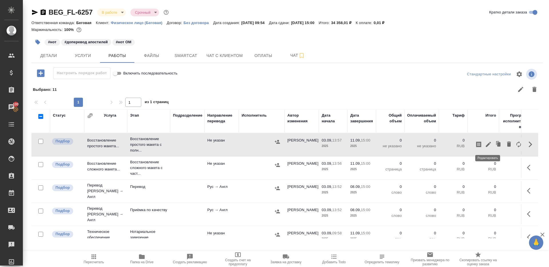
click at [491, 141] on icon "button" at bounding box center [488, 144] width 7 height 7
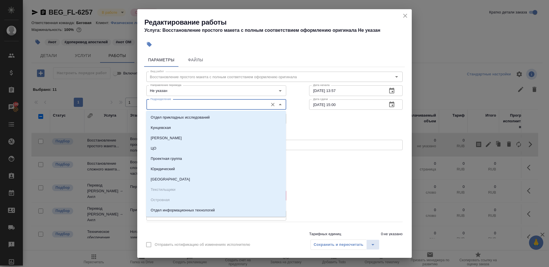
click at [191, 107] on input "Подразделение" at bounding box center [206, 104] width 117 height 7
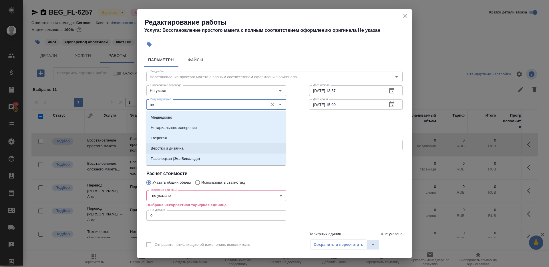
click at [173, 149] on p "Верстки и дизайна" at bounding box center [167, 148] width 33 height 6
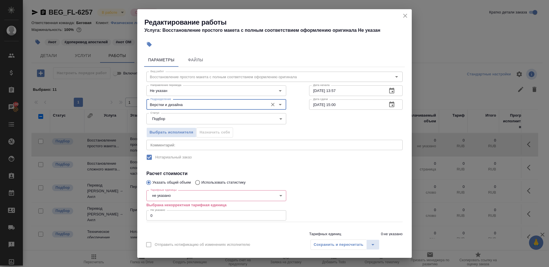
type input "Верстки и дизайна"
click at [166, 194] on body "🙏 .cls-1 fill:#fff; AWATERA Gazizov Rinat Клиенты Спецификации Заказы 100 Чаты …" at bounding box center [274, 133] width 549 height 267
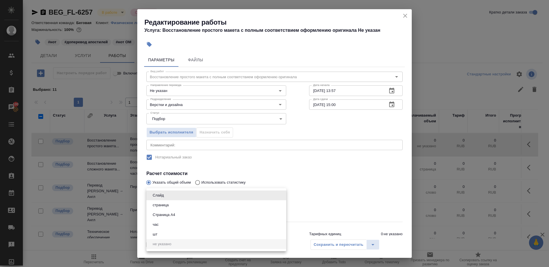
click at [182, 206] on li "страница" at bounding box center [217, 205] width 140 height 10
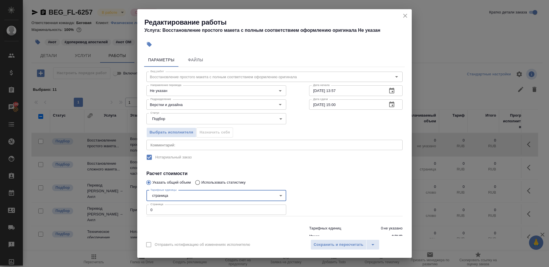
click at [194, 192] on body "🙏 .cls-1 fill:#fff; AWATERA Gazizov Rinat Клиенты Спецификации Заказы 100 Чаты …" at bounding box center [274, 133] width 549 height 267
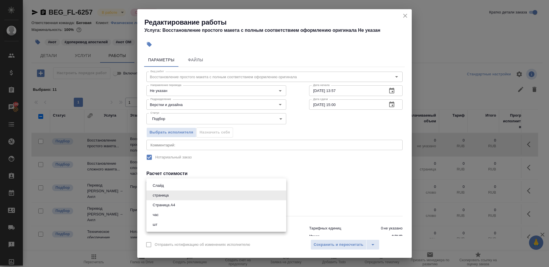
click at [177, 207] on button "Страница А4" at bounding box center [164, 205] width 26 height 6
type input "5f036ec4e16dec2d6b59c8ff"
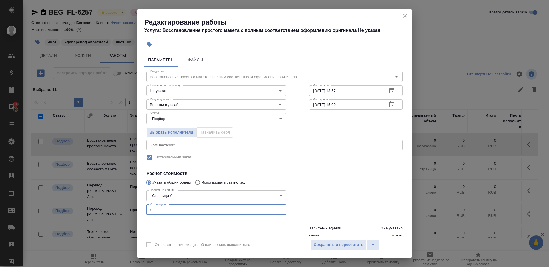
drag, startPoint x: 166, startPoint y: 213, endPoint x: 116, endPoint y: 184, distance: 58.5
click at [116, 184] on div "Редактирование работы Услуга: Восстановление простого макета с полным соответст…" at bounding box center [274, 133] width 549 height 267
type input "20"
drag, startPoint x: 317, startPoint y: 104, endPoint x: 299, endPoint y: 98, distance: 19.4
click at [299, 98] on div "Дата сдачи 11.09.2025 15:00 Дата сдачи" at bounding box center [356, 104] width 116 height 37
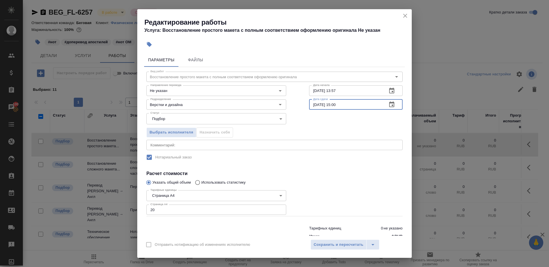
drag, startPoint x: 335, startPoint y: 102, endPoint x: 376, endPoint y: 107, distance: 41.5
click at [376, 107] on input "04.09.2025 15:00" at bounding box center [346, 104] width 74 height 10
type input "[DATE] 10:00"
click at [330, 198] on div at bounding box center [356, 201] width 116 height 51
click at [330, 238] on div "Отправить нотификацию об изменениях исполнителю Сохранить и пересчитать" at bounding box center [274, 246] width 275 height 22
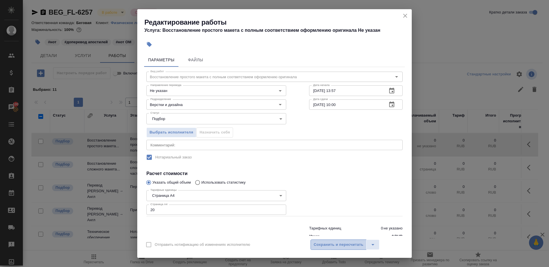
click at [330, 242] on span "Сохранить и пересчитать" at bounding box center [339, 244] width 50 height 7
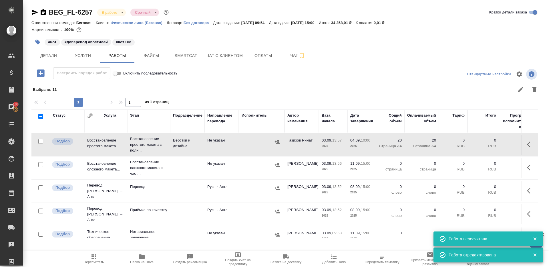
click at [531, 167] on icon "button" at bounding box center [530, 167] width 7 height 7
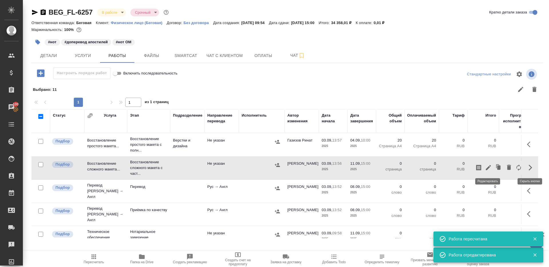
click at [492, 167] on icon "button" at bounding box center [488, 167] width 7 height 7
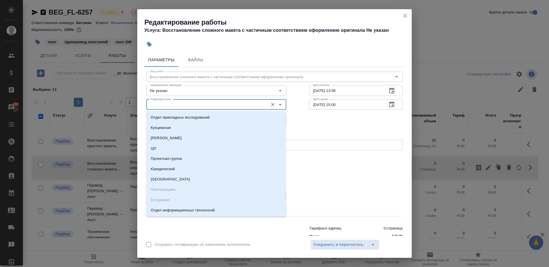
click at [186, 106] on input "Подразделение" at bounding box center [206, 104] width 117 height 7
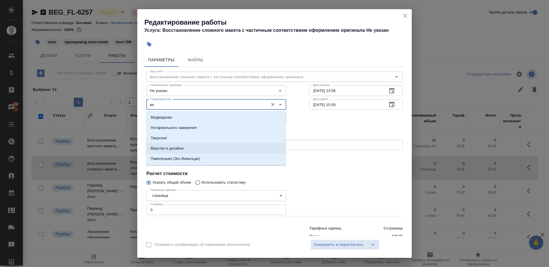
click at [189, 147] on li "Верстки и дизайна" at bounding box center [216, 148] width 140 height 10
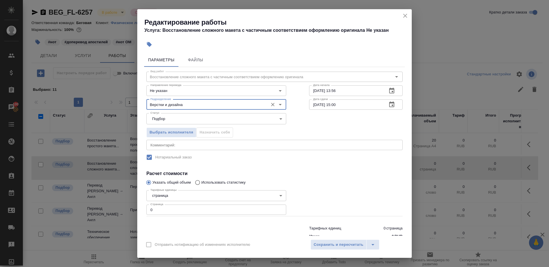
type input "Верстки и дизайна"
drag, startPoint x: 171, startPoint y: 208, endPoint x: 87, endPoint y: 201, distance: 84.2
click at [89, 201] on div "Редактирование работы Услуга: Восстановление сложного макета с частичным соотве…" at bounding box center [274, 133] width 549 height 267
type input "23"
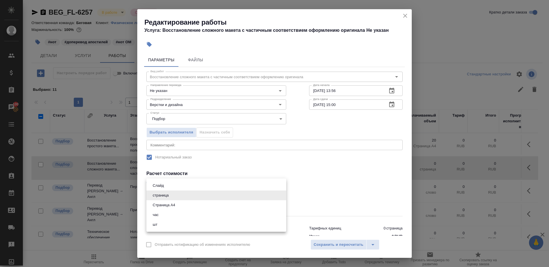
click at [202, 195] on body "🙏 .cls-1 fill:#fff; AWATERA Gazizov Rinat Клиенты Спецификации Заказы 100 Чаты …" at bounding box center [274, 133] width 549 height 267
click at [189, 201] on li "Страница А4" at bounding box center [217, 205] width 140 height 10
type input "5f036ec4e16dec2d6b59c8ff"
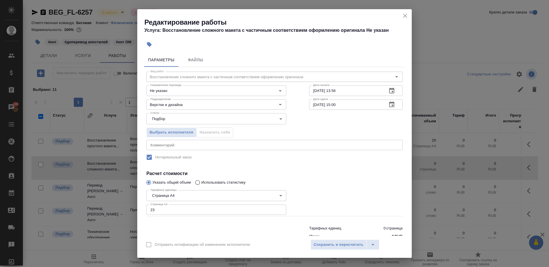
click at [322, 178] on div at bounding box center [356, 201] width 116 height 51
click at [338, 111] on div "Статус Подбор recruiting Статус" at bounding box center [274, 117] width 279 height 37
click at [338, 109] on input "11.09.2025 15:00" at bounding box center [346, 104] width 74 height 10
paste input "04.09.2025 10"
type input "[DATE] 10:00"
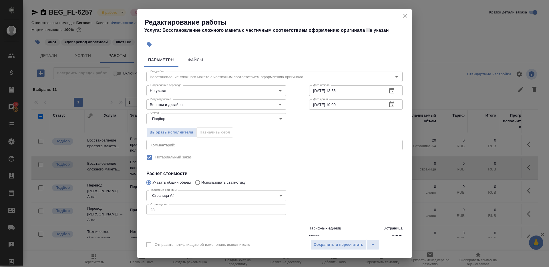
click at [337, 173] on h4 "Расчет стоимости" at bounding box center [275, 173] width 256 height 7
click at [337, 247] on span "Сохранить и пересчитать" at bounding box center [339, 244] width 50 height 7
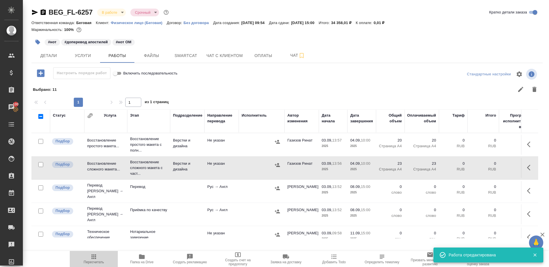
click at [91, 258] on icon "button" at bounding box center [93, 256] width 7 height 7
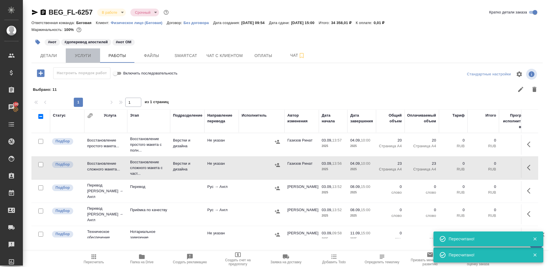
click at [77, 54] on span "Услуги" at bounding box center [82, 55] width 27 height 7
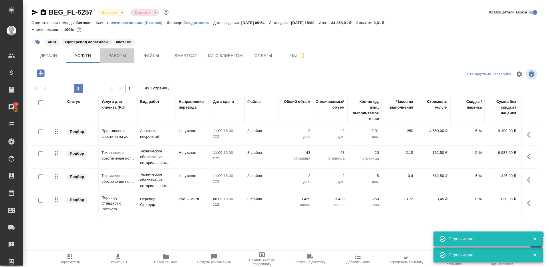
click at [114, 54] on span "Работы" at bounding box center [117, 55] width 27 height 7
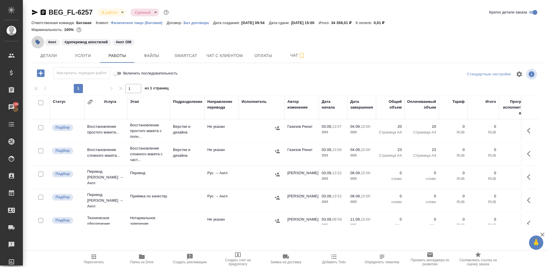
click at [37, 42] on icon "button" at bounding box center [37, 42] width 5 height 5
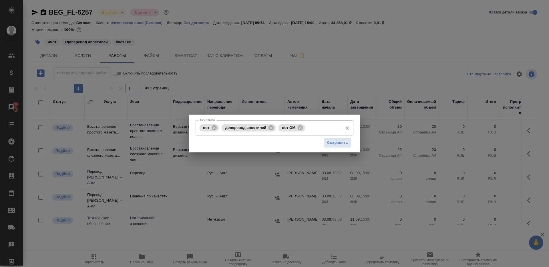
click at [310, 126] on input "Тэги заказа" at bounding box center [323, 128] width 34 height 10
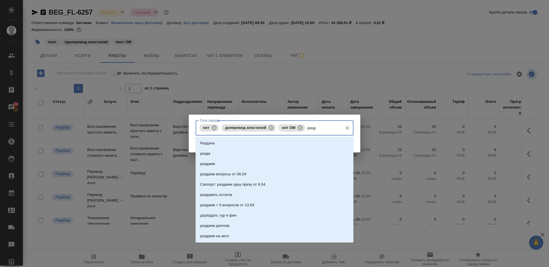
type input "разда"
click at [280, 161] on li "раздаем" at bounding box center [275, 164] width 158 height 10
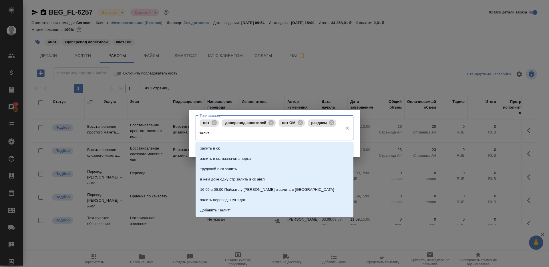
type input "залить"
click at [238, 146] on li "залить в ск" at bounding box center [275, 148] width 158 height 10
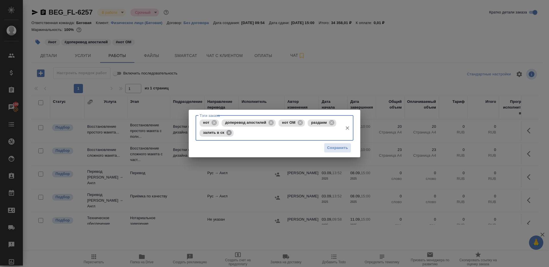
click at [230, 130] on icon at bounding box center [229, 132] width 5 height 5
click at [235, 130] on input "Тэги заказа" at bounding box center [287, 133] width 105 height 10
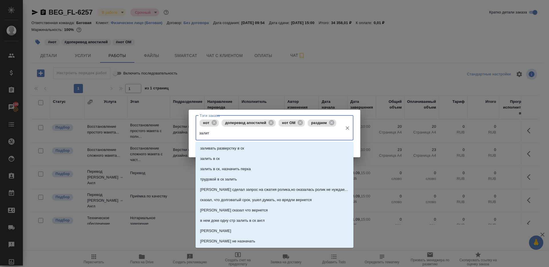
type input "залить"
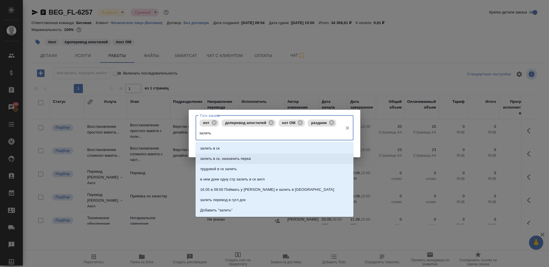
click at [235, 157] on p "залить в ск, назначить перка" at bounding box center [225, 159] width 51 height 6
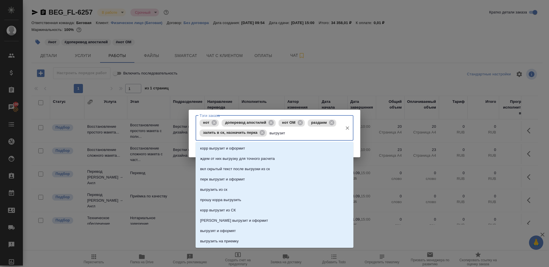
type input "выгрузить"
click at [223, 151] on li "выгрузить из ск" at bounding box center [275, 148] width 158 height 10
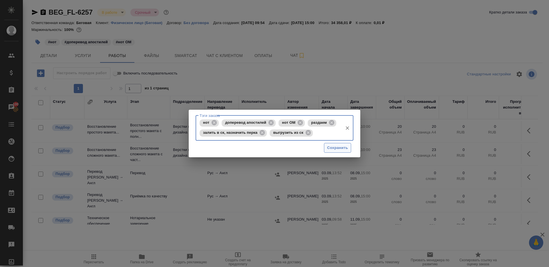
click at [333, 147] on span "Сохранить" at bounding box center [337, 148] width 21 height 7
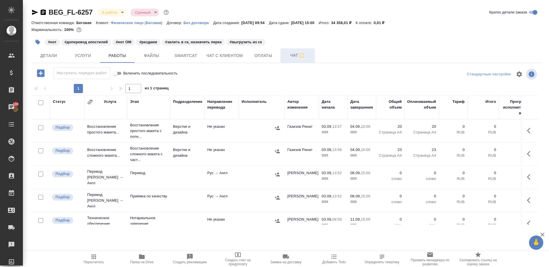
click at [285, 52] on span "Чат" at bounding box center [297, 55] width 27 height 7
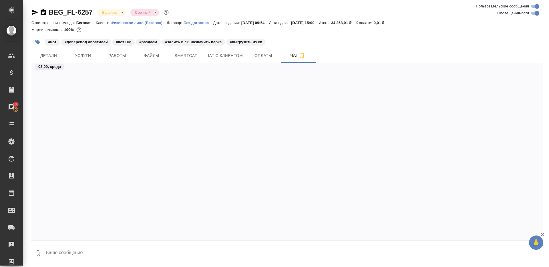
scroll to position [1080, 0]
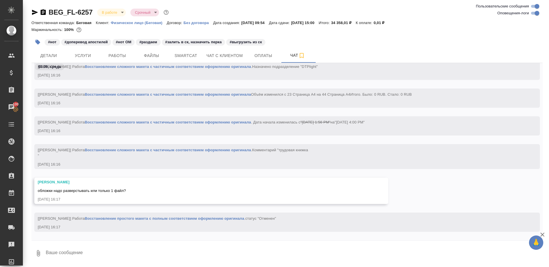
click at [111, 240] on div at bounding box center [287, 241] width 512 height 3
click at [111, 247] on textarea at bounding box center [294, 252] width 498 height 19
type textarea "только 1 файл"
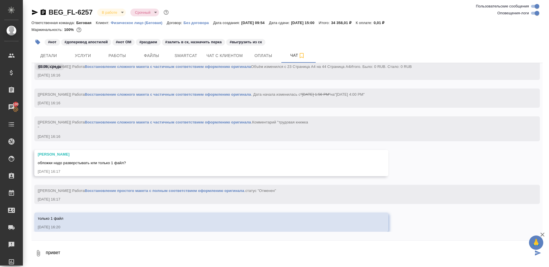
type textarea "привет"
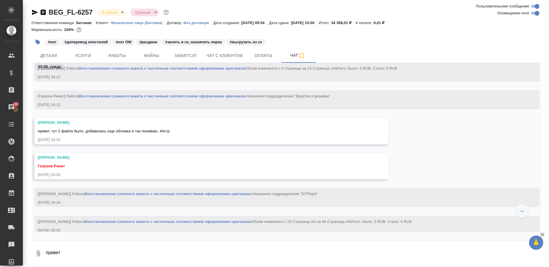
scroll to position [983, 0]
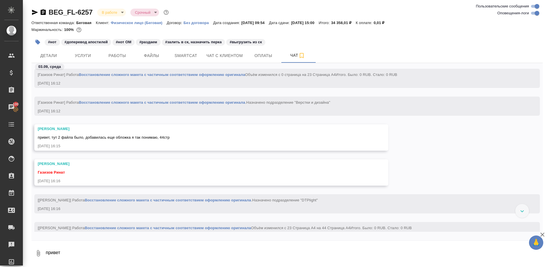
click at [112, 147] on div "Петрова Валерия привет, тут 2 файла было, добавилась еще обложка я так понимаю,…" at bounding box center [203, 137] width 331 height 23
drag, startPoint x: 112, startPoint y: 145, endPoint x: 142, endPoint y: 145, distance: 30.3
click at [142, 139] on span "привет, тут 2 файла было, добавилась еще обложка я так понимаю, 44стр" at bounding box center [104, 137] width 132 height 4
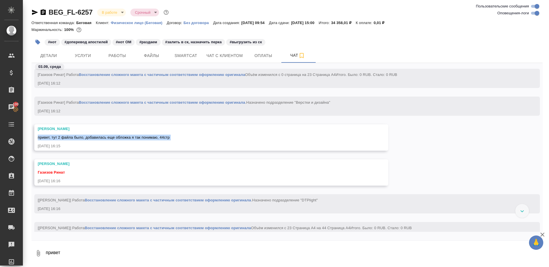
click at [142, 139] on span "привет, тут 2 файла было, добавилась еще обложка я так понимаю, 44стр" at bounding box center [104, 137] width 132 height 4
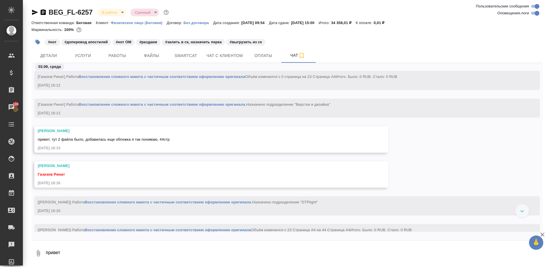
scroll to position [978, 0]
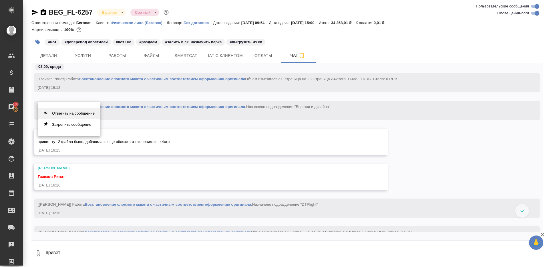
click at [88, 113] on button "Ответить на сообщение" at bounding box center [69, 113] width 63 height 11
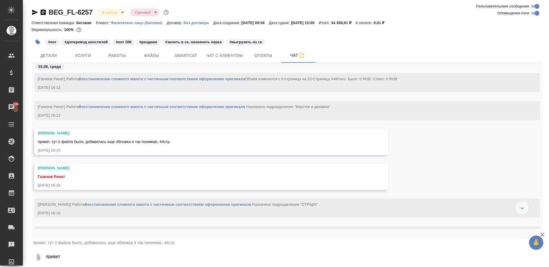
click at [84, 260] on textarea "привет" at bounding box center [294, 256] width 498 height 19
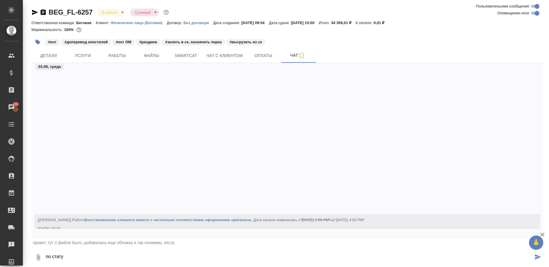
scroll to position [1134, 0]
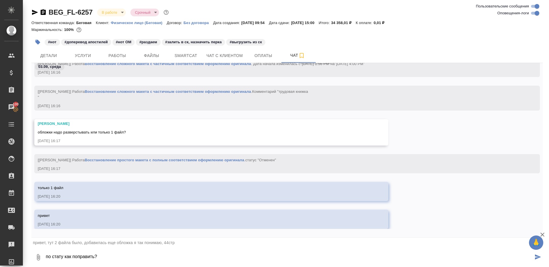
type textarea "по стату как поправить?"
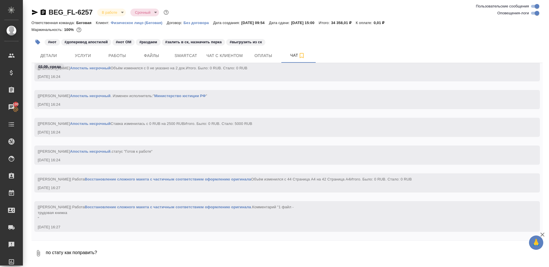
scroll to position [1482, 0]
click at [116, 58] on span "Работы" at bounding box center [117, 55] width 27 height 7
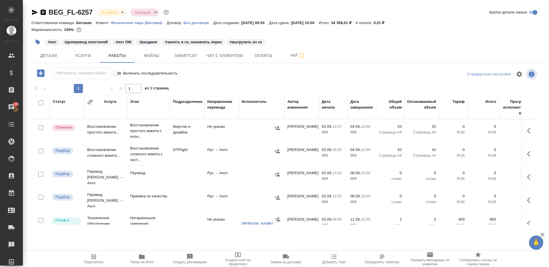
click at [43, 128] on input "checkbox" at bounding box center [40, 127] width 5 height 5
checkbox input "true"
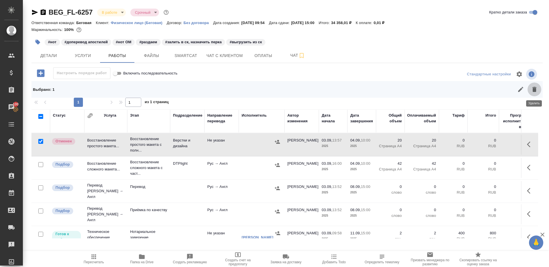
click at [533, 87] on icon "button" at bounding box center [535, 89] width 4 height 5
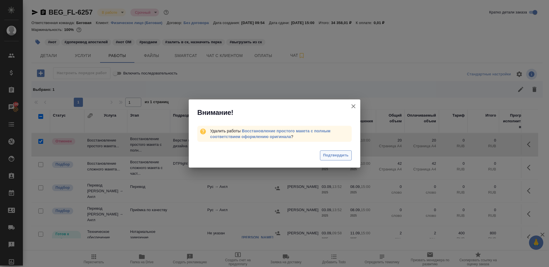
click at [345, 157] on span "Подтвердить" at bounding box center [335, 155] width 25 height 7
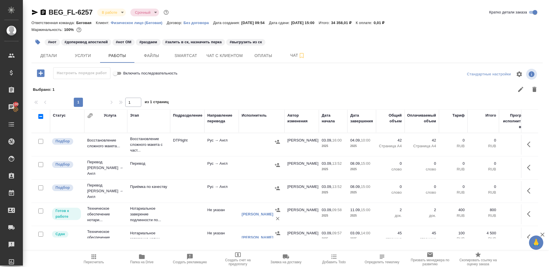
click at [434, 82] on div "Выбрано : 1" at bounding box center [287, 89] width 512 height 17
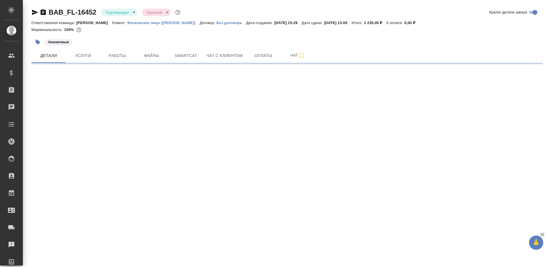
click at [104, 13] on body "🙏 .cls-1 fill:#fff; AWATERA [PERSON_NAME] Клиенты Спецификации Заказы Чаты Todo…" at bounding box center [274, 133] width 549 height 267
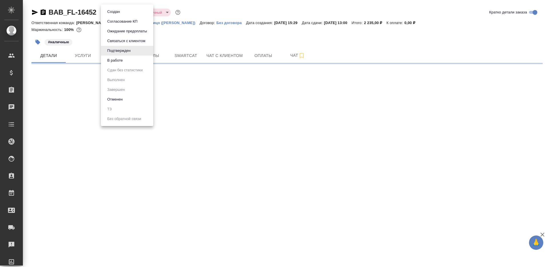
click at [127, 59] on li "В работе" at bounding box center [127, 61] width 52 height 10
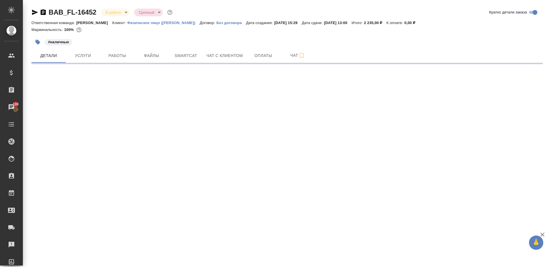
select select "RU"
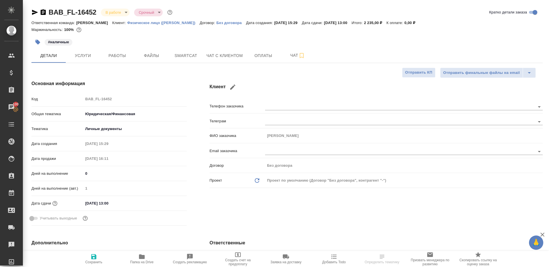
type textarea "x"
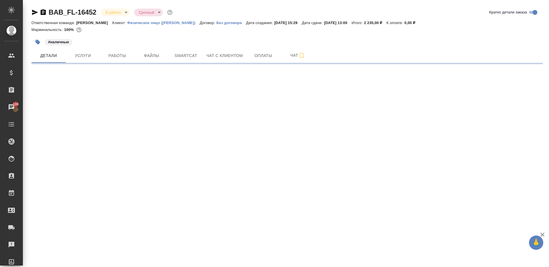
select select "RU"
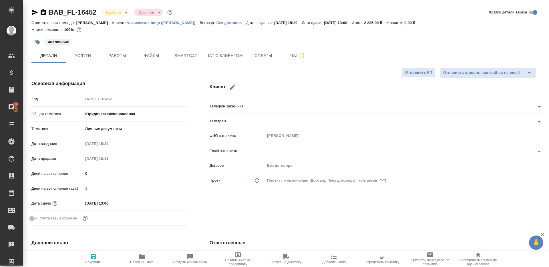
type textarea "x"
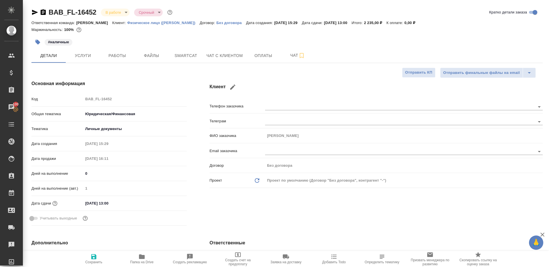
type textarea "x"
click at [123, 54] on span "Работы" at bounding box center [117, 55] width 27 height 7
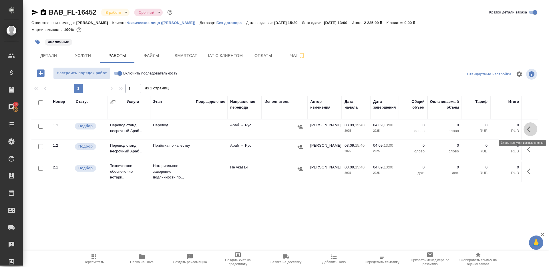
click at [529, 131] on icon "button" at bounding box center [530, 129] width 7 height 7
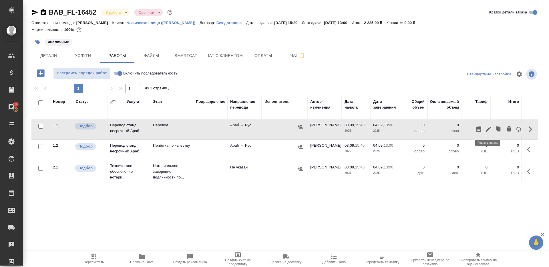
click at [487, 127] on icon "button" at bounding box center [488, 129] width 7 height 7
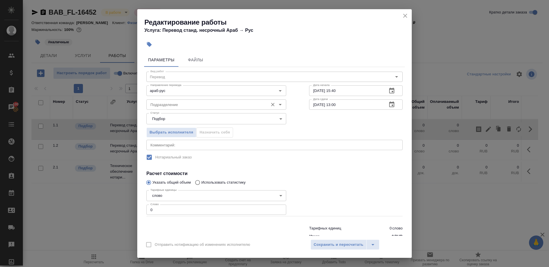
click at [188, 105] on input "Подразделение" at bounding box center [206, 104] width 117 height 7
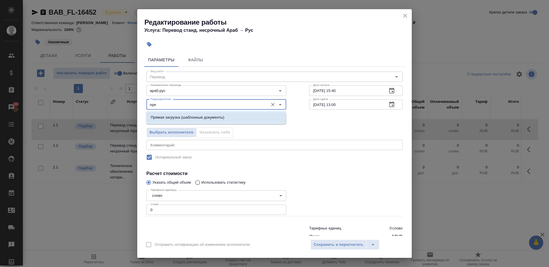
click at [199, 113] on li "Прямая загрузка (шаблонные документы)" at bounding box center [216, 117] width 140 height 10
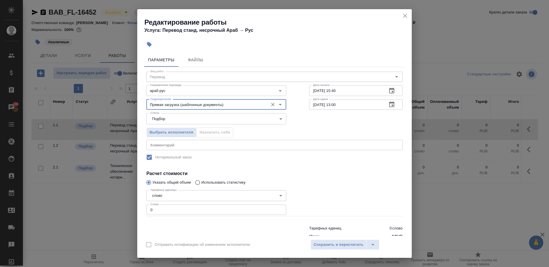
type input "Прямая загрузка (шаблонные документы)"
drag, startPoint x: 169, startPoint y: 211, endPoint x: 126, endPoint y: 205, distance: 42.7
click at [128, 206] on div "Редактирование работы Услуга: Перевод станд. несрочный Араб → [PERSON_NAME] Фай…" at bounding box center [274, 133] width 549 height 267
type input "1"
click at [337, 105] on input "[DATE] 13:00" at bounding box center [346, 104] width 74 height 10
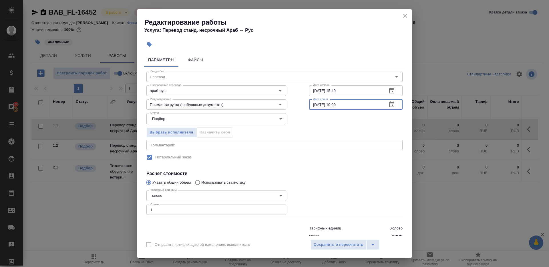
type input "[DATE] 10:00"
click at [326, 163] on div "Вид работ Перевод Вид работ Направление перевода араб-рус Направление перевода …" at bounding box center [274, 154] width 261 height 174
click at [335, 242] on span "Сохранить и пересчитать" at bounding box center [339, 244] width 50 height 7
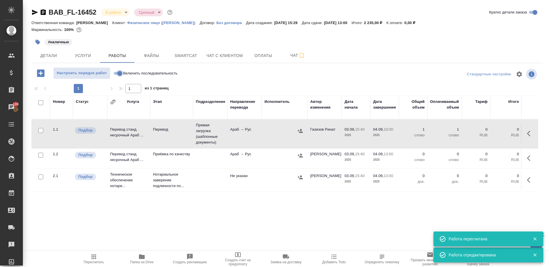
click at [118, 74] on input "Включить последовательность" at bounding box center [120, 73] width 21 height 7
checkbox input "true"
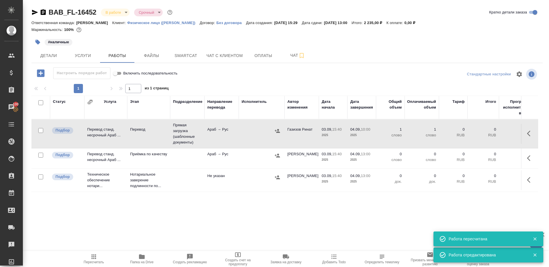
click at [529, 153] on button "button" at bounding box center [531, 158] width 14 height 14
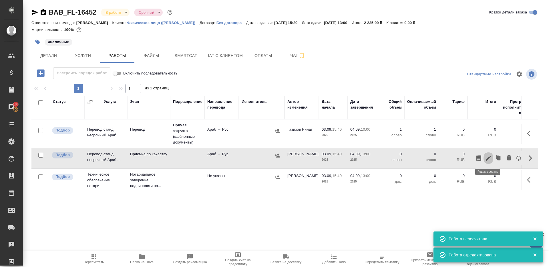
click at [492, 155] on icon "button" at bounding box center [488, 158] width 7 height 7
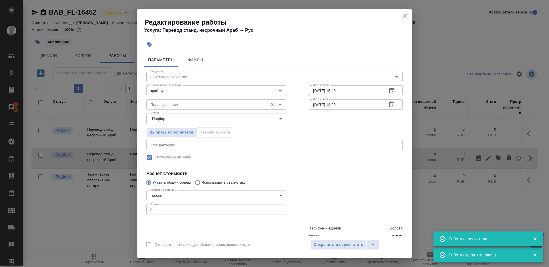
click at [235, 101] on input "Подразделение" at bounding box center [206, 104] width 117 height 7
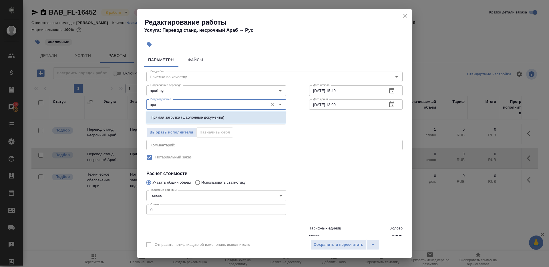
click at [248, 123] on ul "Прямая загрузка (шаблонные документы)" at bounding box center [216, 122] width 140 height 10
click at [250, 122] on li "Прямая загрузка (шаблонные документы)" at bounding box center [216, 117] width 140 height 10
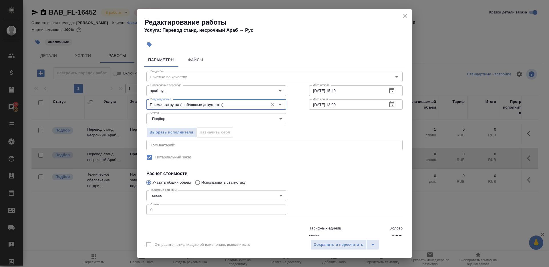
type input "Прямая загрузка (шаблонные документы)"
click at [340, 96] on div "Дата сдачи [DATE] 13:00 Дата сдачи" at bounding box center [356, 104] width 116 height 37
click at [343, 95] on input "[DATE] 15:40" at bounding box center [346, 90] width 74 height 10
paste input "[DATE] 10:0"
type input "[DATE] 10:00"
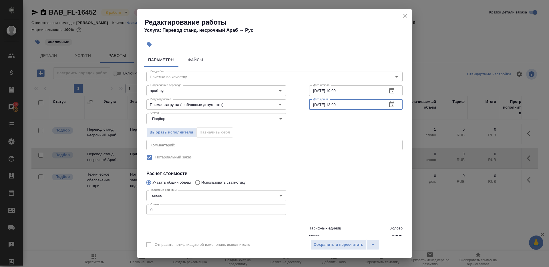
click at [349, 106] on input "[DATE] 13:00" at bounding box center [346, 104] width 74 height 10
paste input "0"
click at [337, 104] on input "[DATE] 10:00" at bounding box center [346, 104] width 74 height 10
type input "[DATE] 12:00"
click at [204, 211] on input "0" at bounding box center [217, 209] width 140 height 10
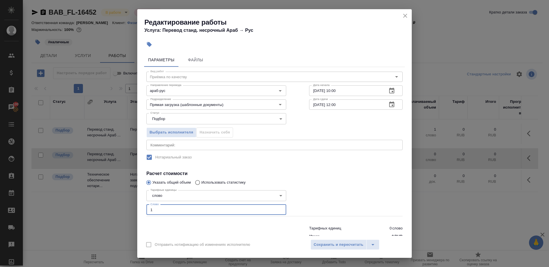
type input "1"
click at [333, 201] on div at bounding box center [356, 201] width 116 height 51
click at [323, 242] on span "Сохранить и пересчитать" at bounding box center [339, 244] width 50 height 7
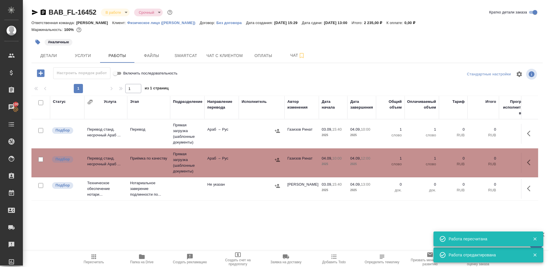
click at [250, 128] on div at bounding box center [262, 130] width 40 height 9
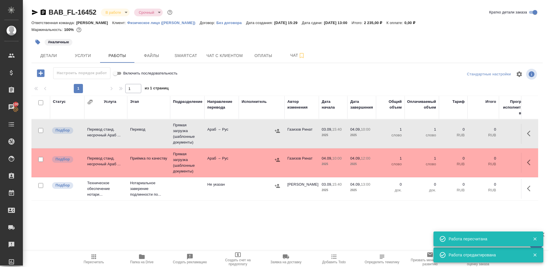
click at [250, 128] on div at bounding box center [262, 130] width 40 height 9
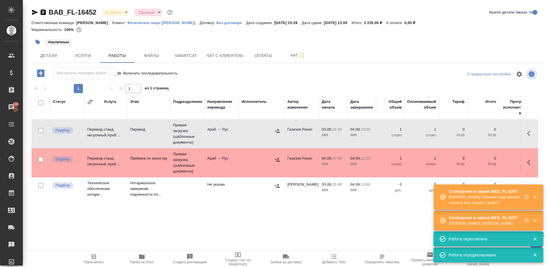
click at [96, 257] on icon "button" at bounding box center [94, 256] width 5 height 5
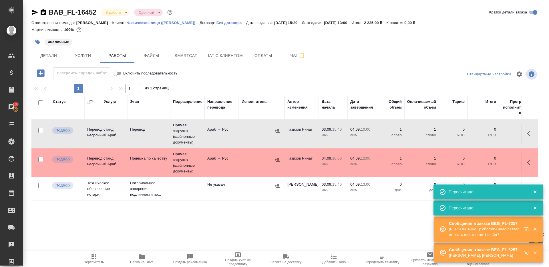
click at [95, 254] on icon "button" at bounding box center [93, 256] width 7 height 7
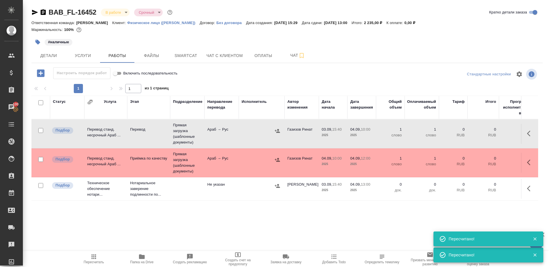
click at [96, 252] on button "Пересчитать" at bounding box center [94, 259] width 48 height 16
click at [95, 254] on icon "button" at bounding box center [94, 256] width 5 height 5
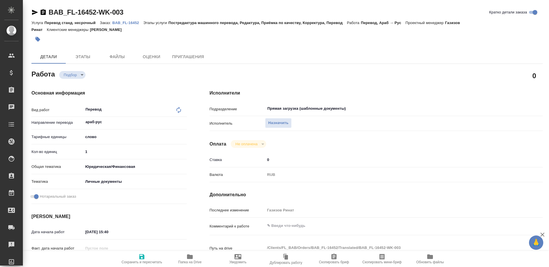
type textarea "x"
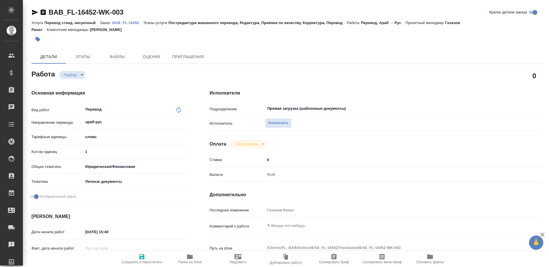
type textarea "x"
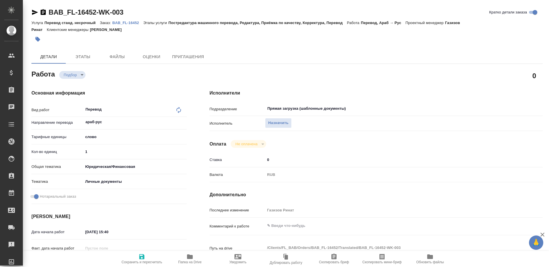
type textarea "x"
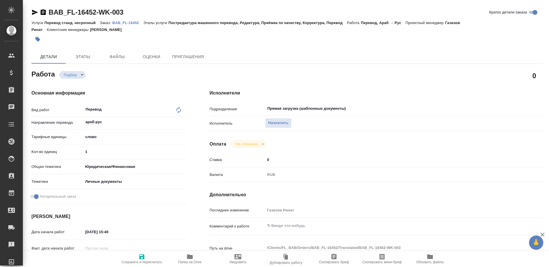
type textarea "x"
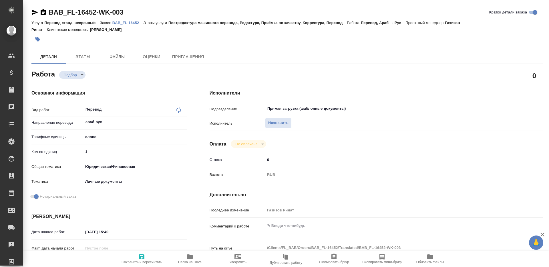
type textarea "x"
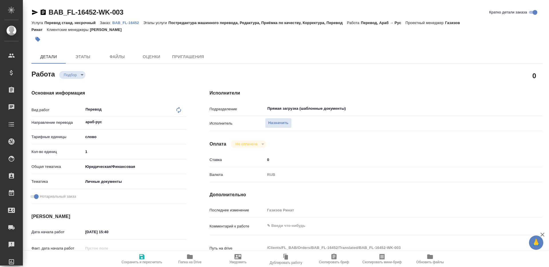
type textarea "x"
